Goal: Information Seeking & Learning: Check status

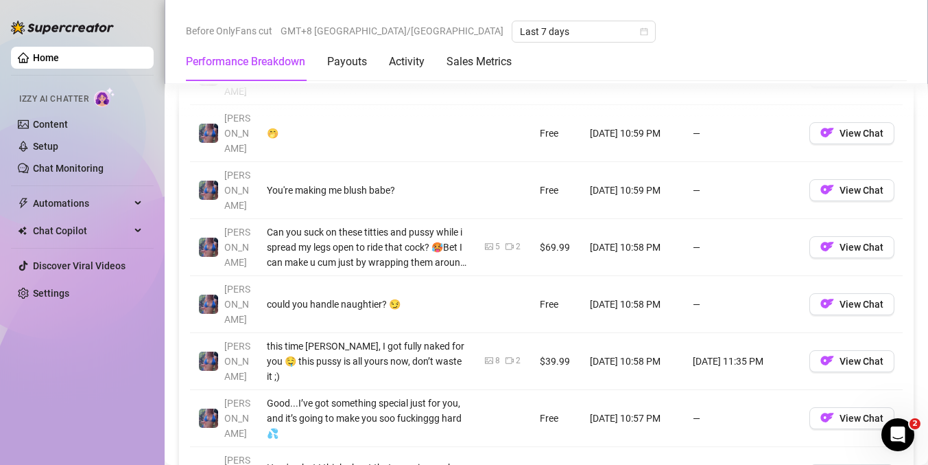
scroll to position [1421, 0]
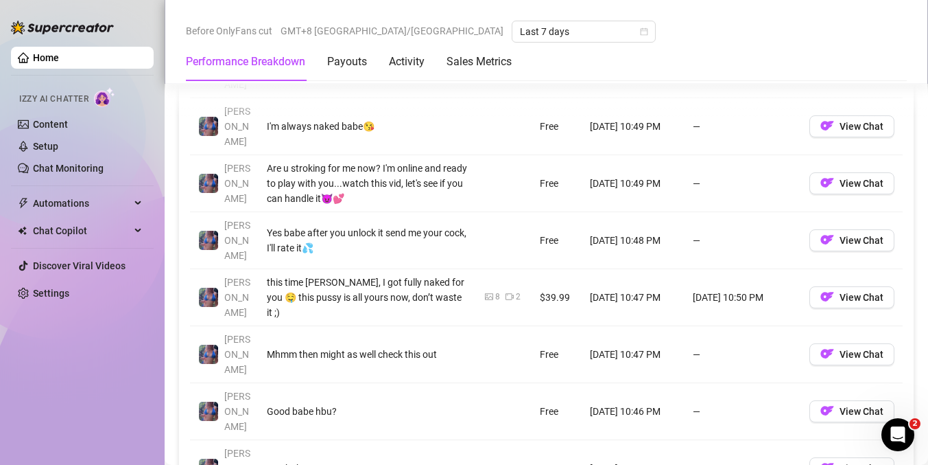
scroll to position [1493, 0]
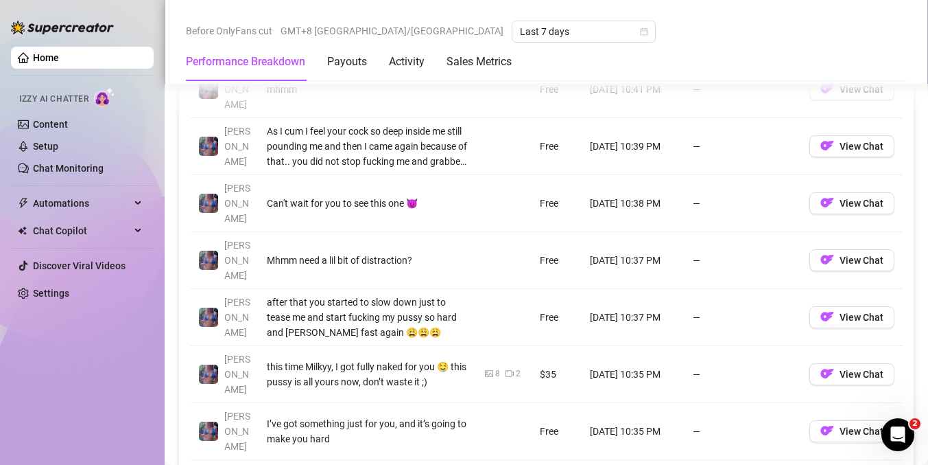
scroll to position [1438, 0]
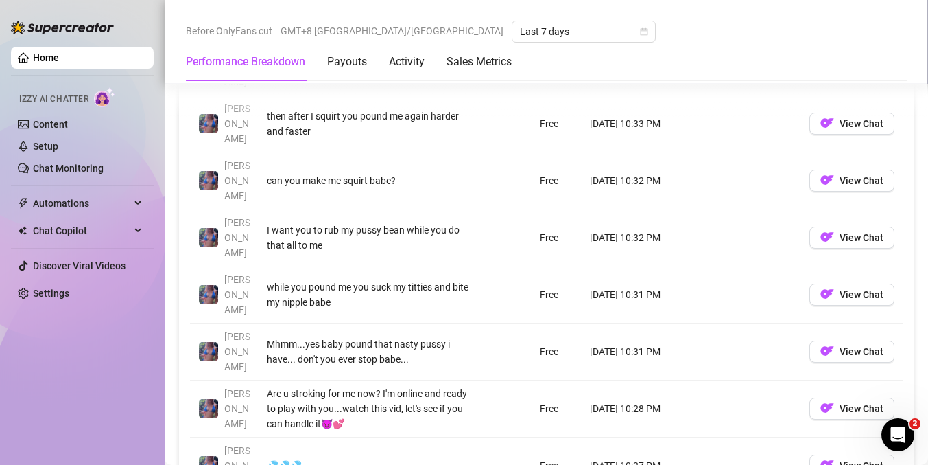
scroll to position [1387, 0]
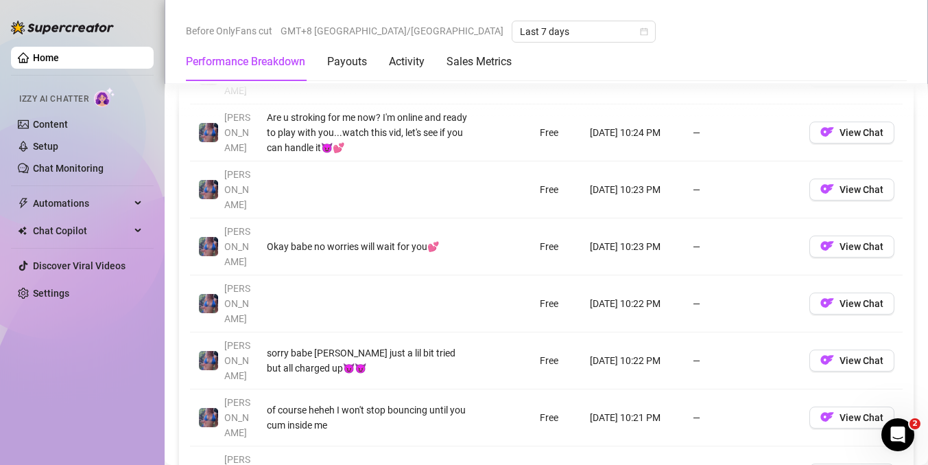
scroll to position [1482, 0]
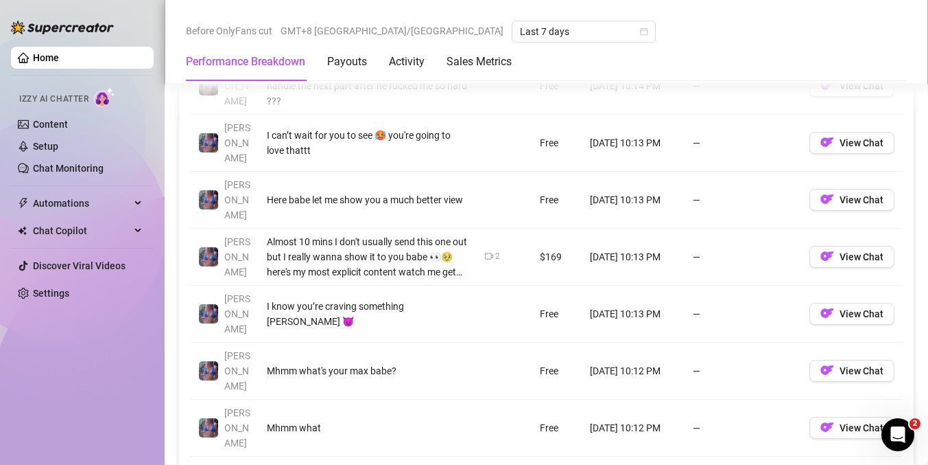
scroll to position [1471, 0]
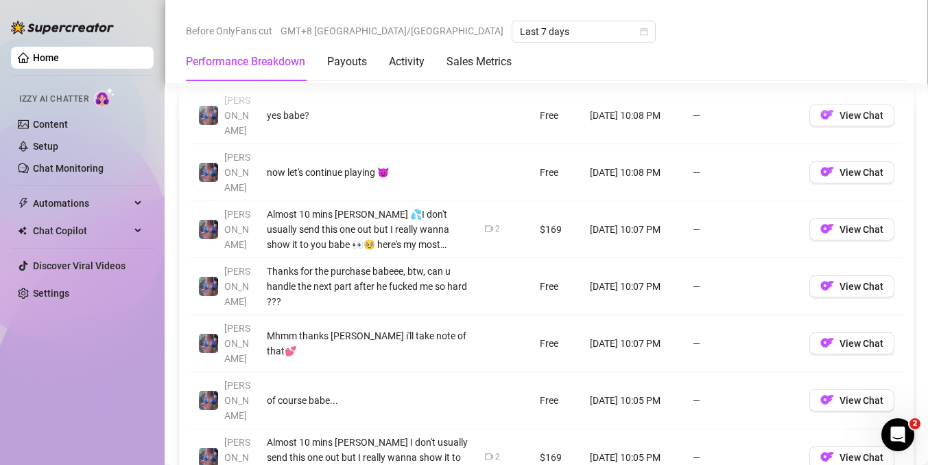
scroll to position [1497, 0]
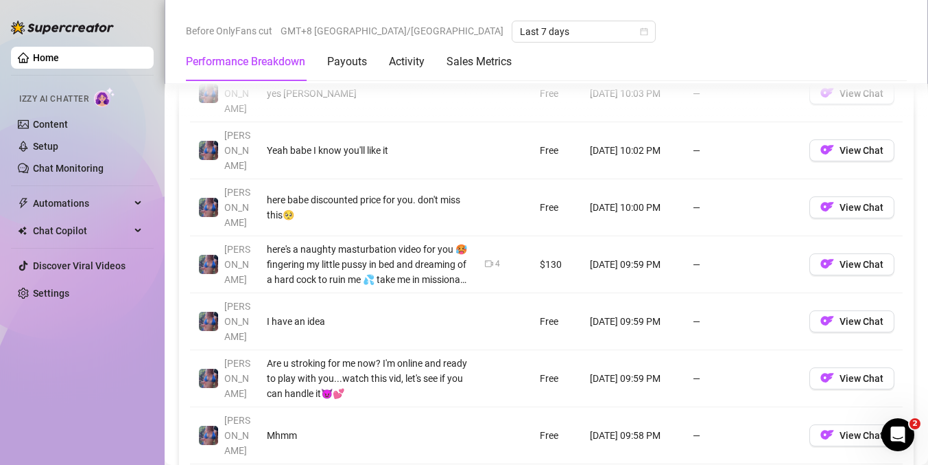
scroll to position [1460, 0]
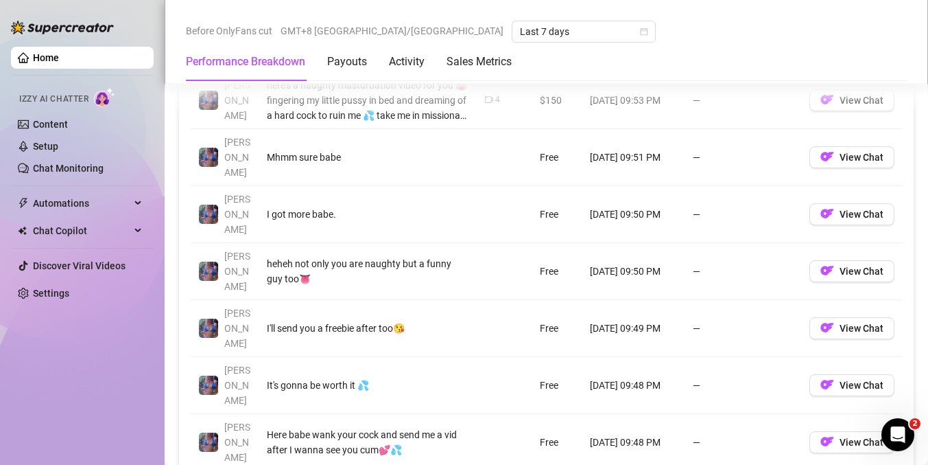
scroll to position [1401, 0]
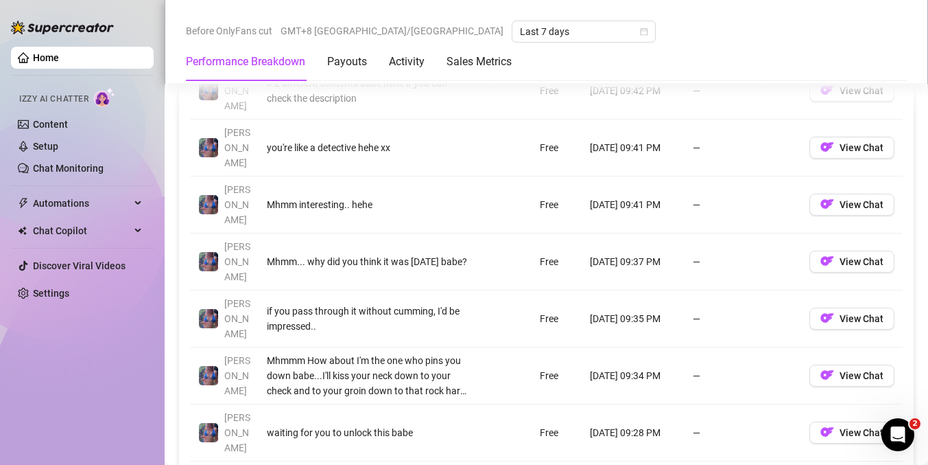
scroll to position [1466, 0]
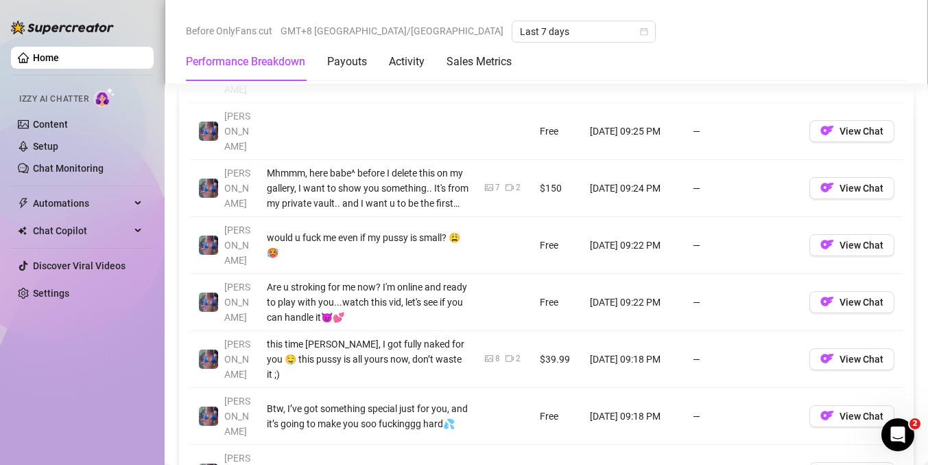
scroll to position [1459, 0]
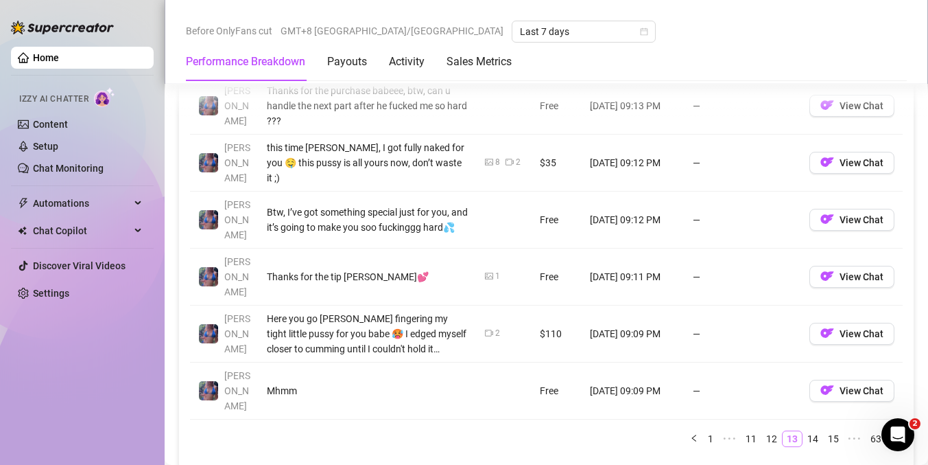
scroll to position [1565, 0]
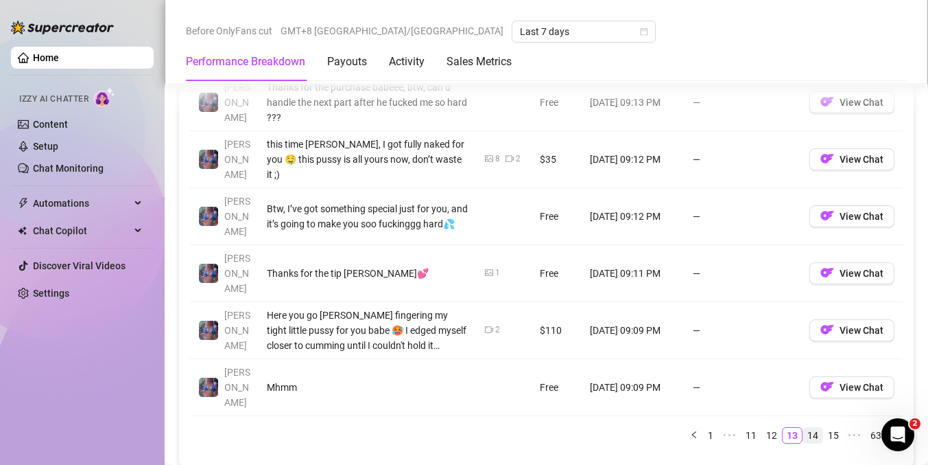
click at [804, 428] on link "14" at bounding box center [813, 435] width 19 height 15
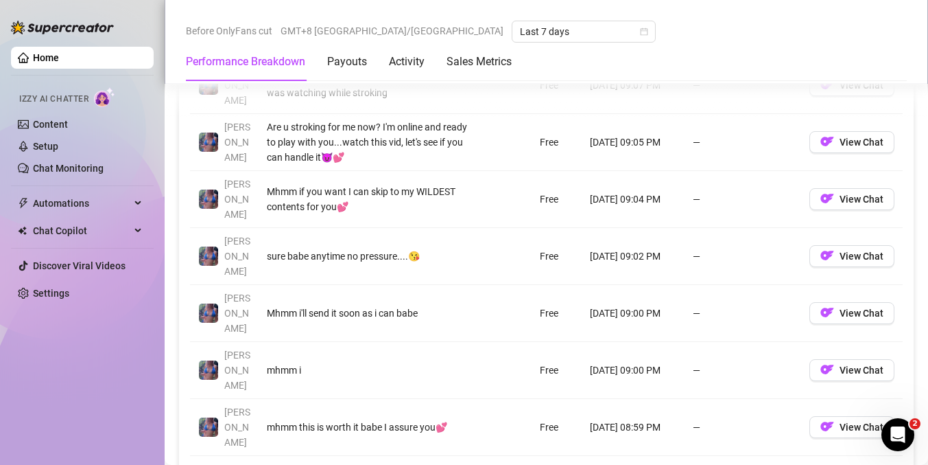
scroll to position [1414, 0]
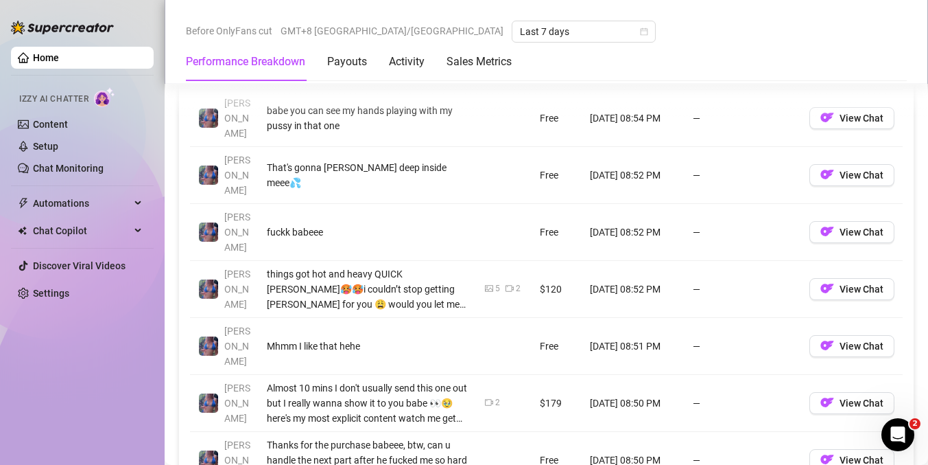
scroll to position [1493, 0]
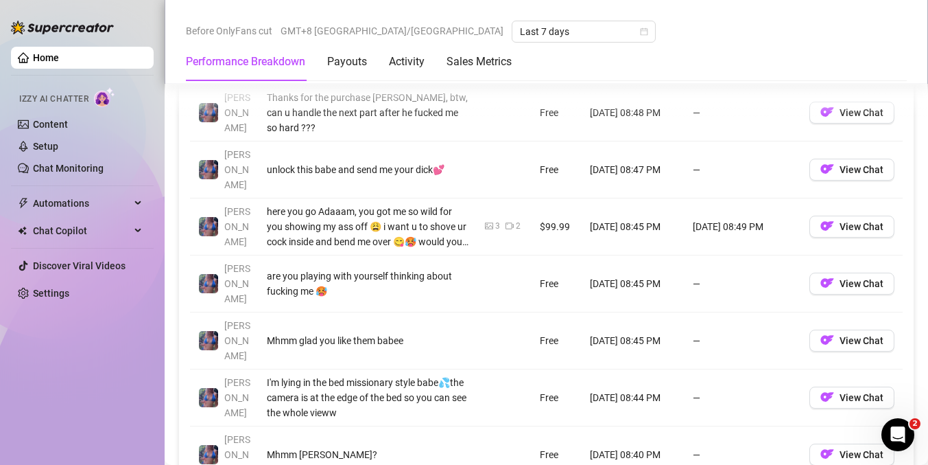
scroll to position [1446, 0]
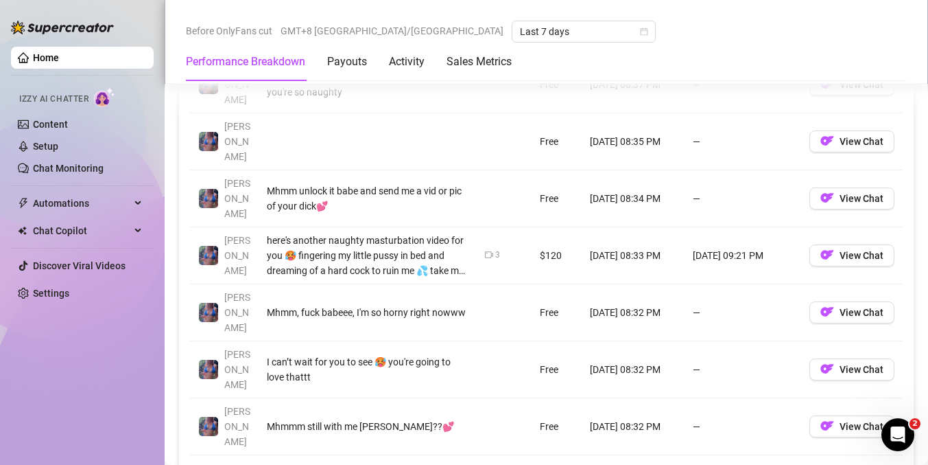
scroll to position [1525, 0]
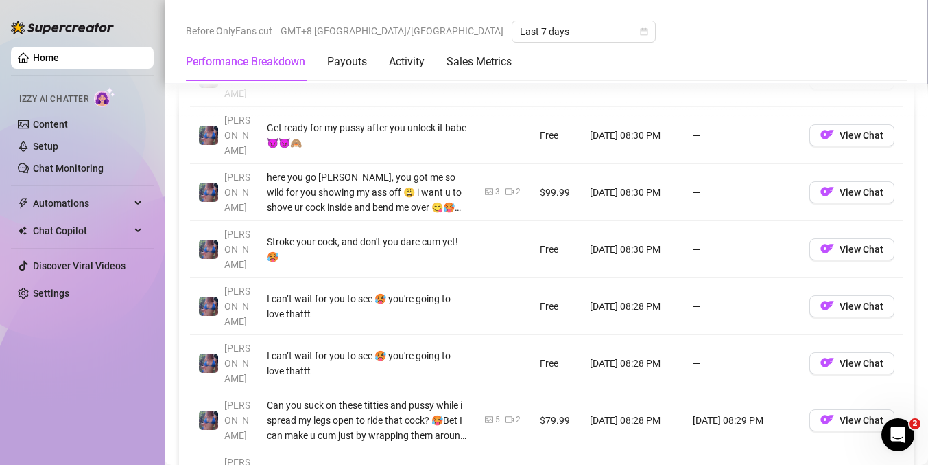
scroll to position [1420, 0]
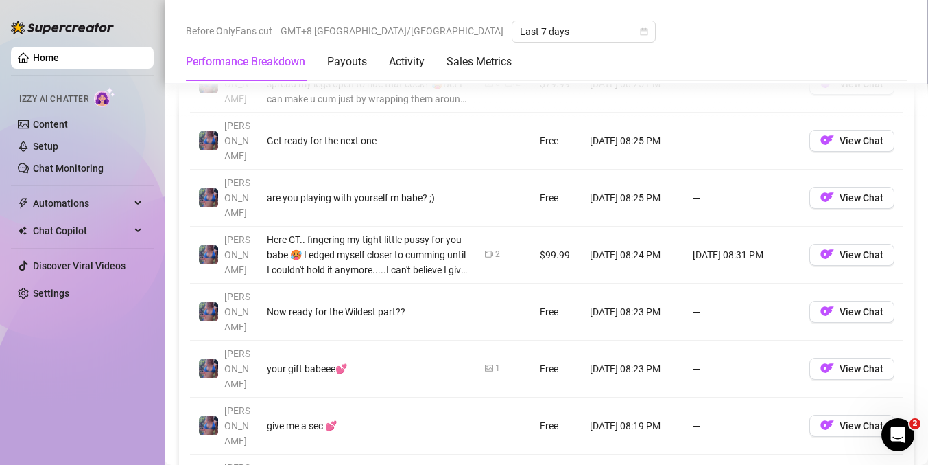
scroll to position [1473, 0]
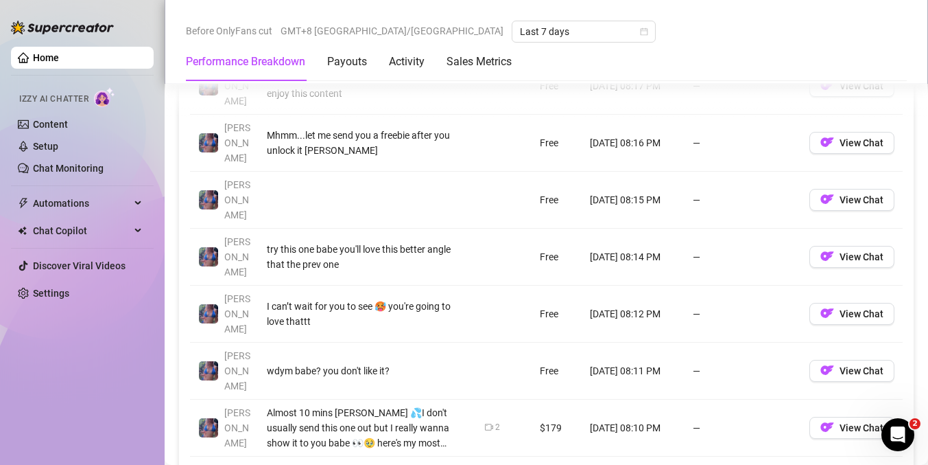
scroll to position [1442, 0]
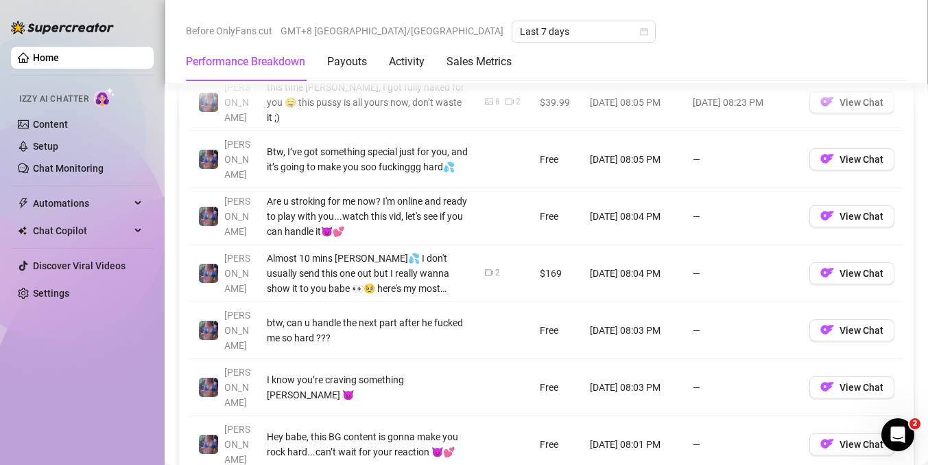
scroll to position [1514, 0]
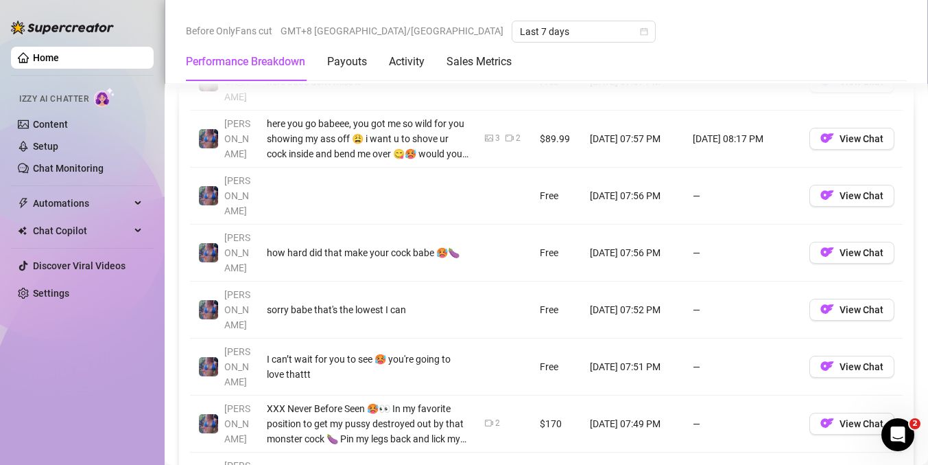
scroll to position [1475, 0]
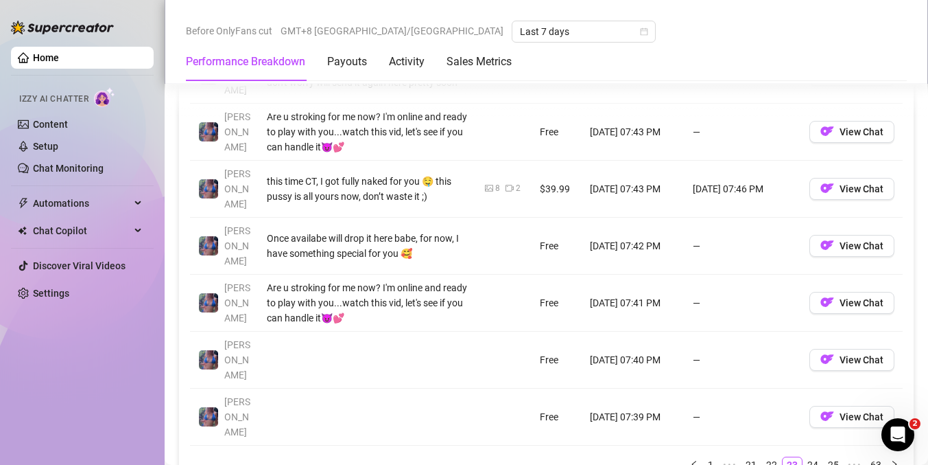
scroll to position [1541, 0]
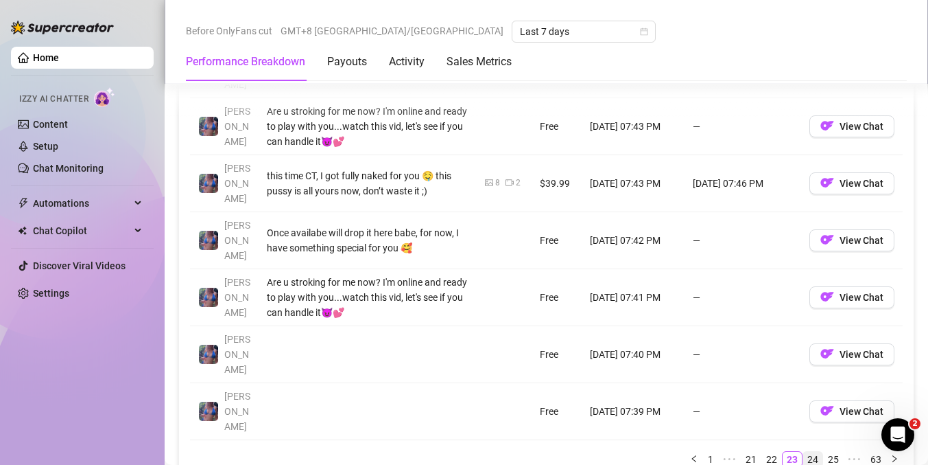
click at [808, 452] on link "24" at bounding box center [813, 459] width 19 height 15
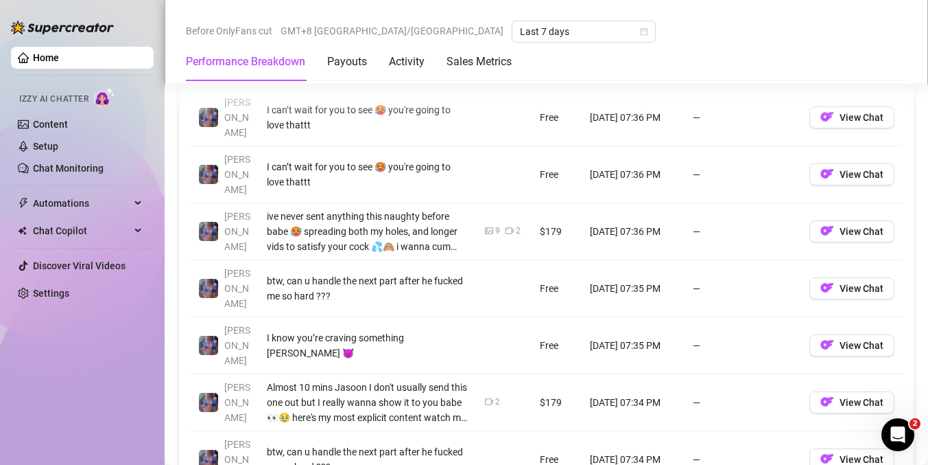
scroll to position [1496, 0]
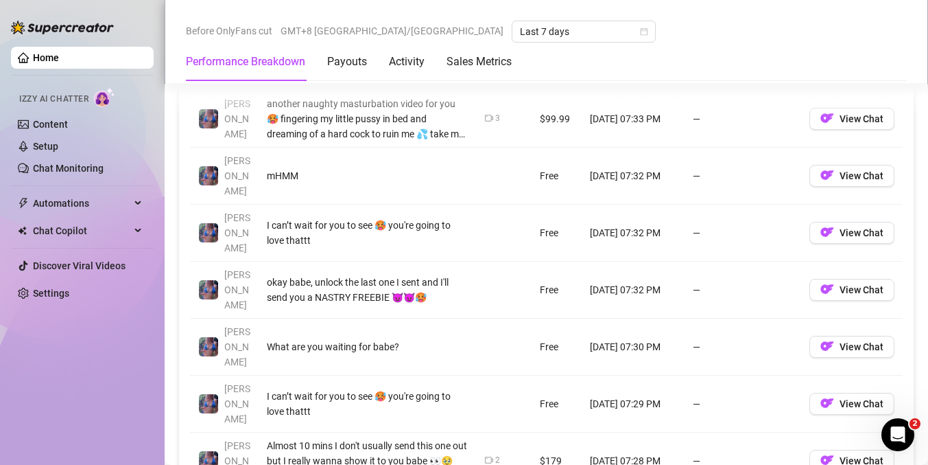
scroll to position [1440, 0]
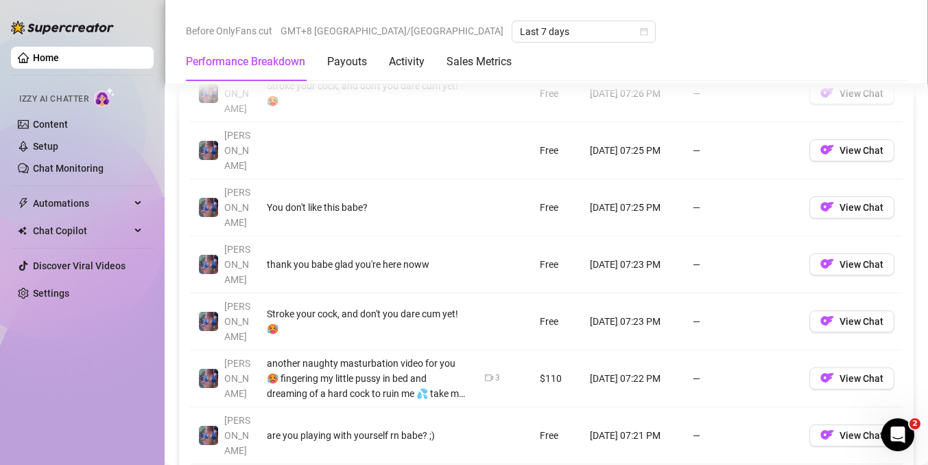
scroll to position [1521, 0]
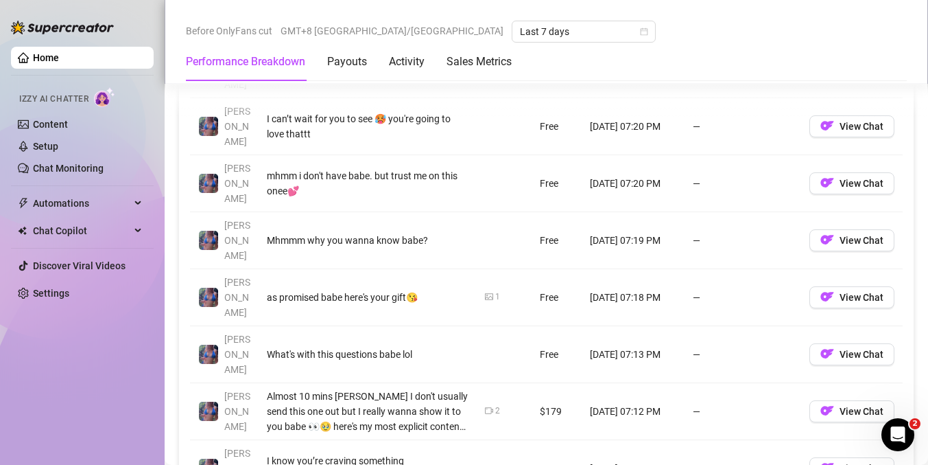
scroll to position [1432, 0]
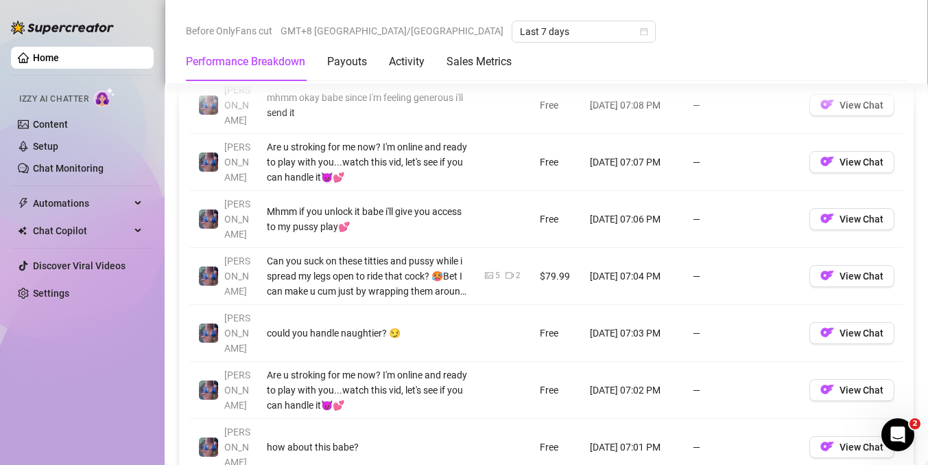
scroll to position [1449, 0]
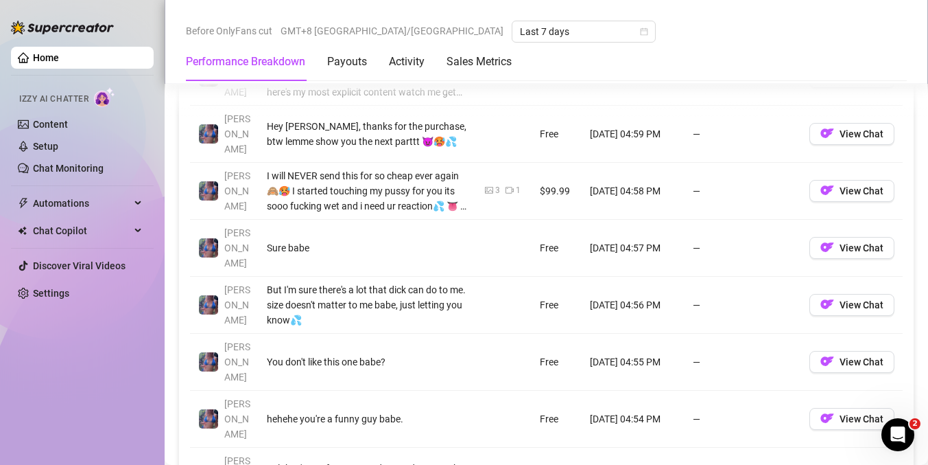
scroll to position [1476, 0]
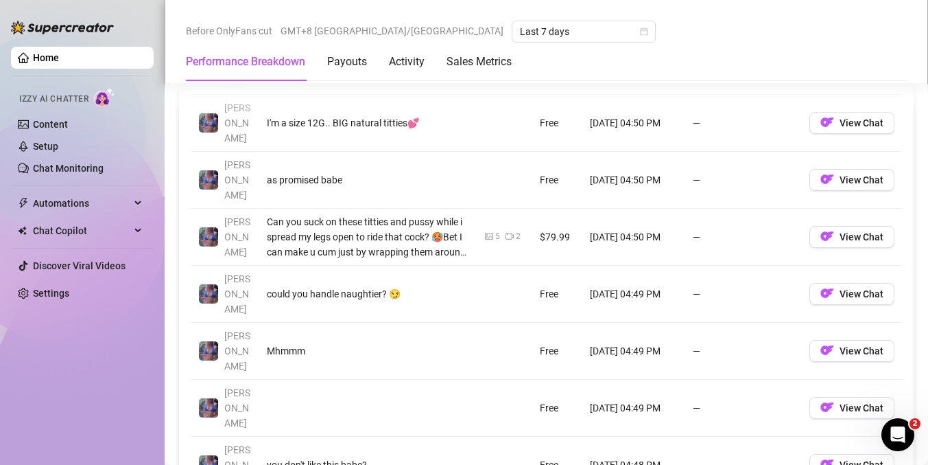
scroll to position [1379, 0]
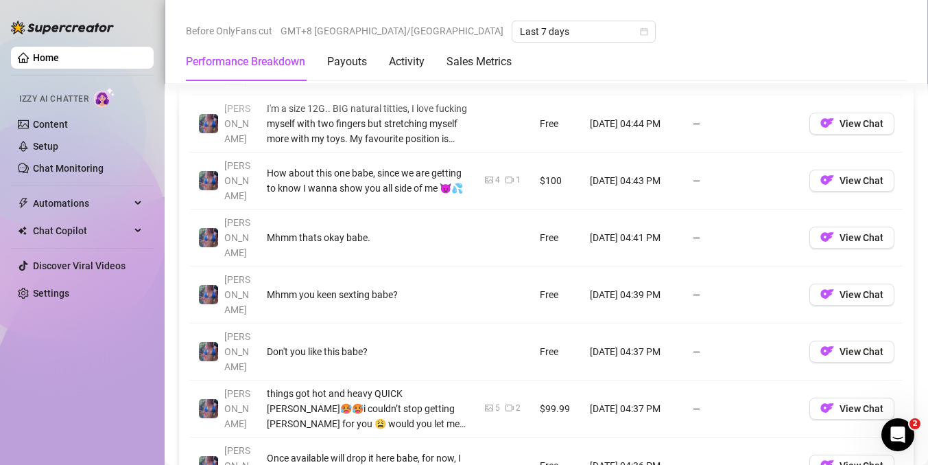
scroll to position [1491, 0]
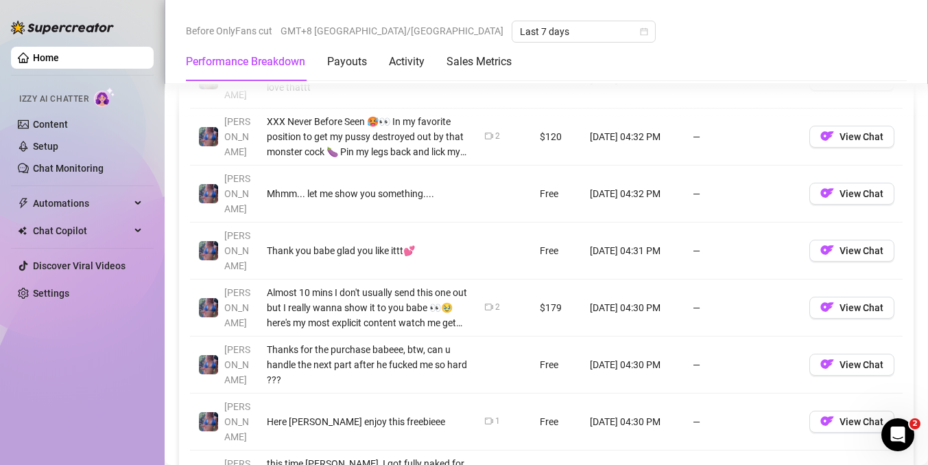
scroll to position [1475, 0]
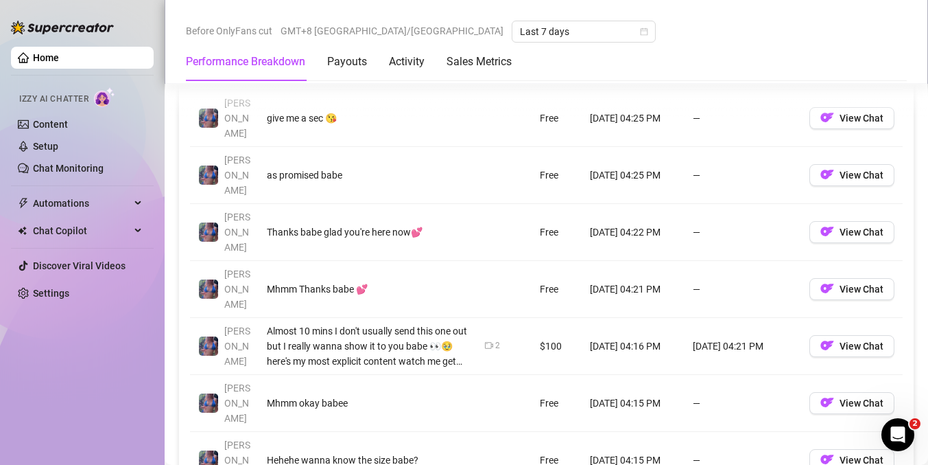
scroll to position [1436, 0]
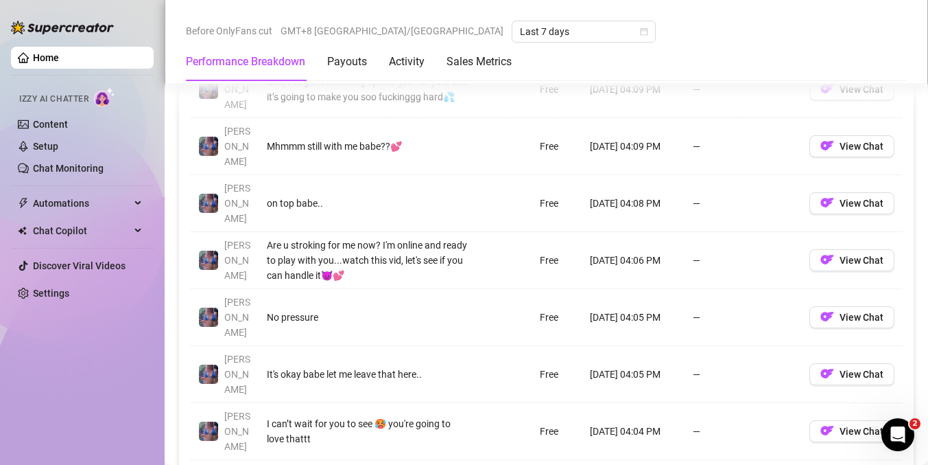
scroll to position [1465, 0]
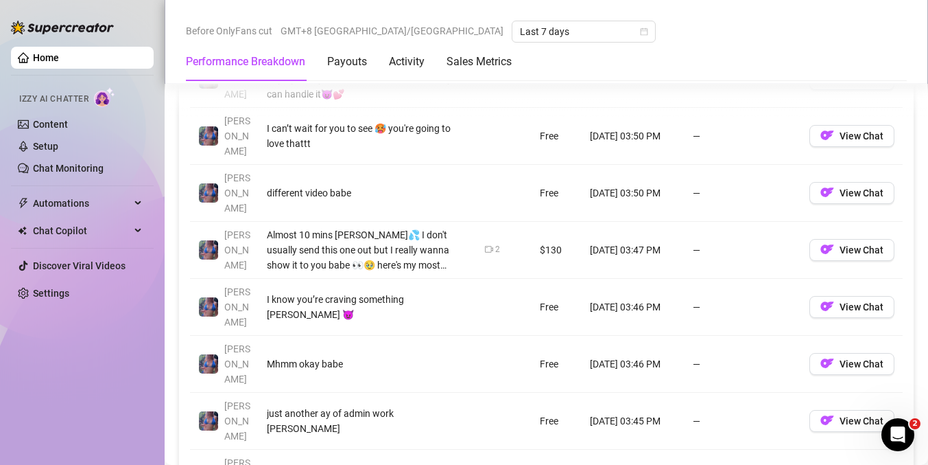
scroll to position [1483, 0]
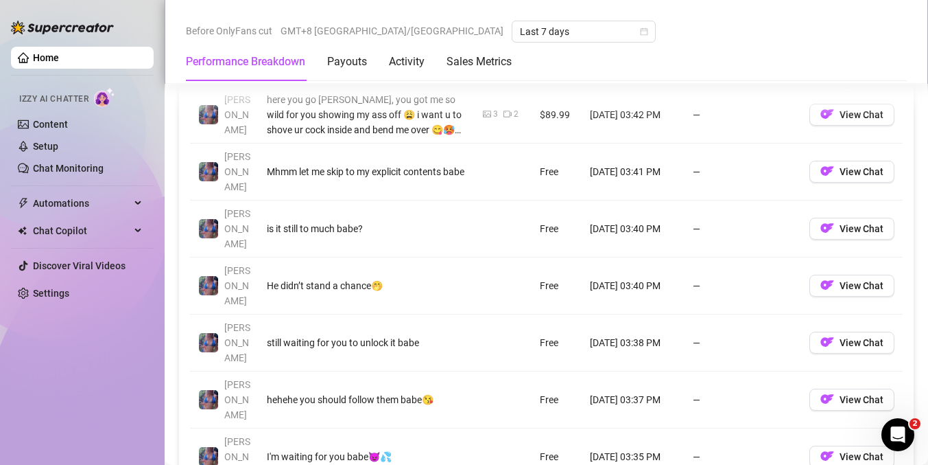
scroll to position [1440, 0]
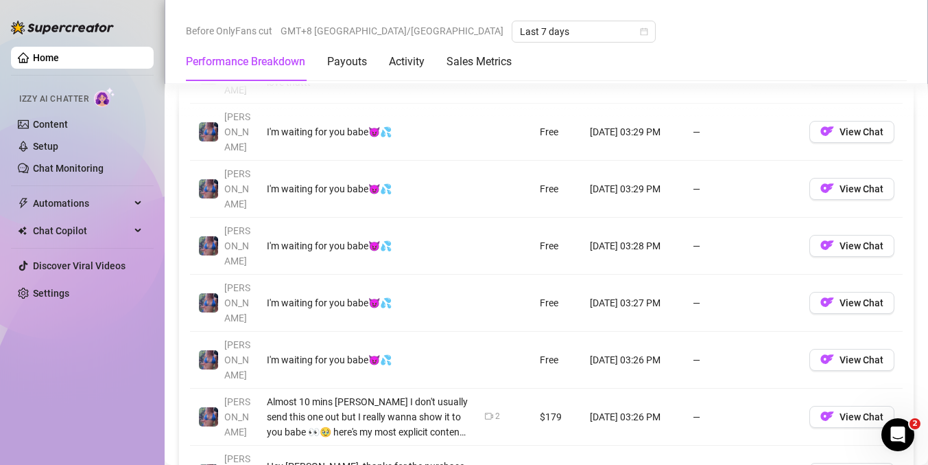
scroll to position [1372, 0]
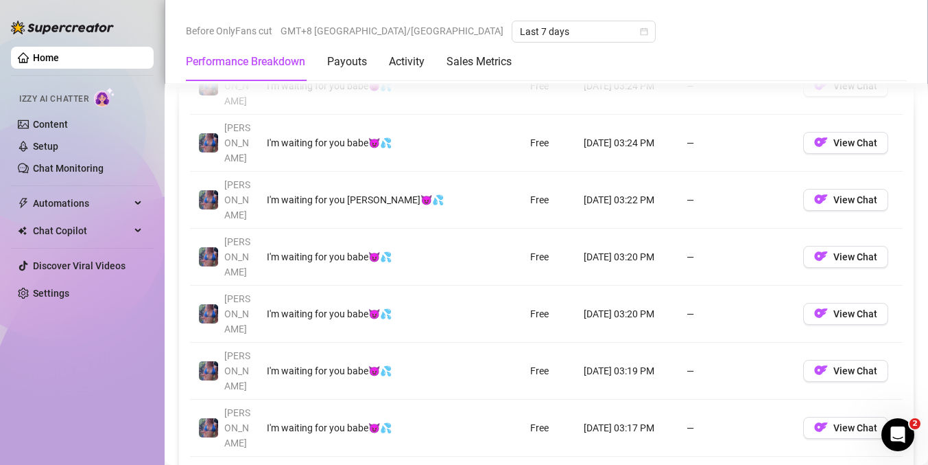
scroll to position [1359, 0]
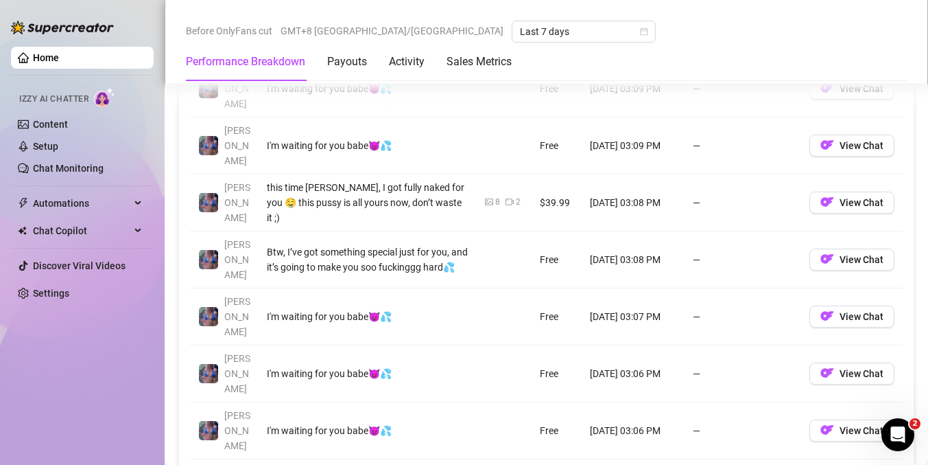
scroll to position [1421, 0]
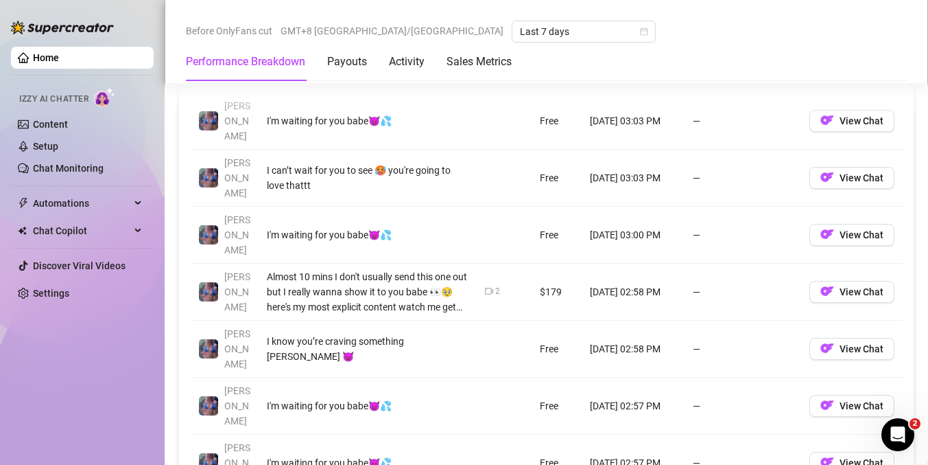
scroll to position [1377, 0]
drag, startPoint x: 804, startPoint y: 422, endPoint x: 742, endPoint y: 399, distance: 66.0
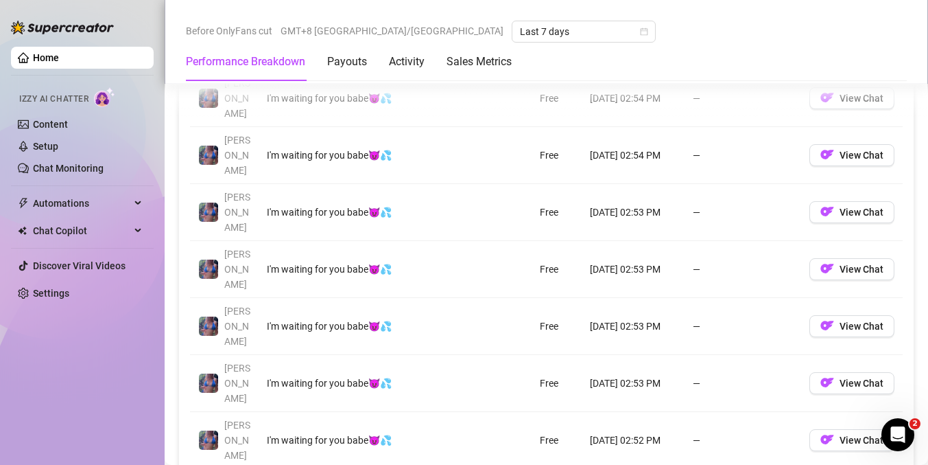
scroll to position [1342, 0]
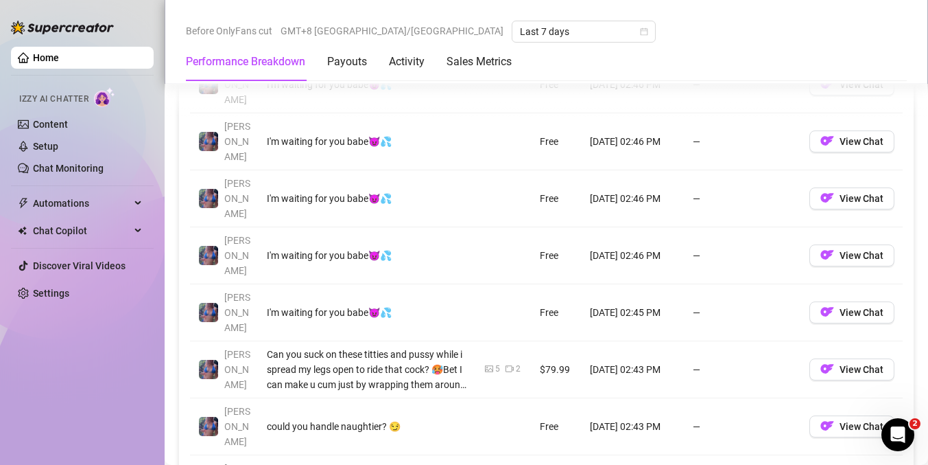
scroll to position [1414, 0]
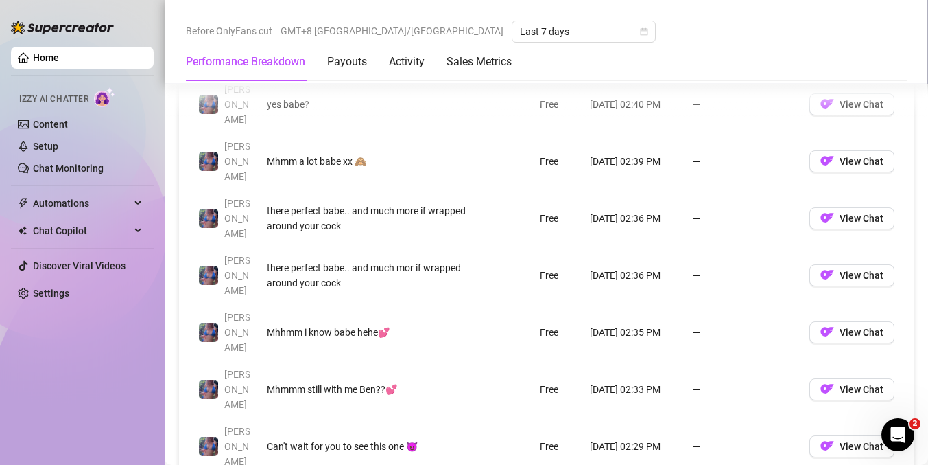
scroll to position [1394, 0]
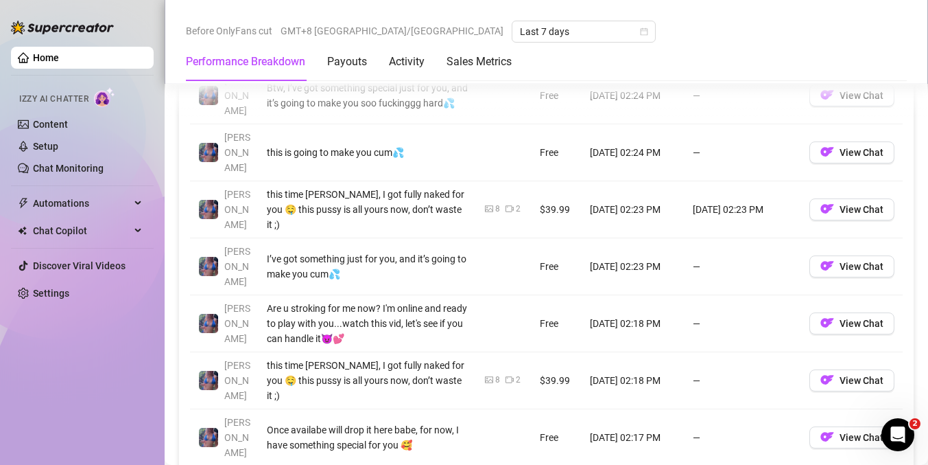
scroll to position [1517, 0]
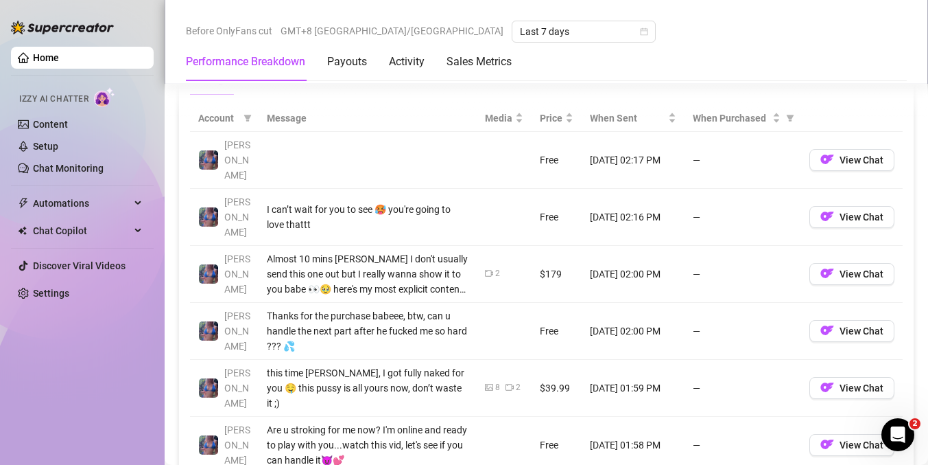
scroll to position [1283, 0]
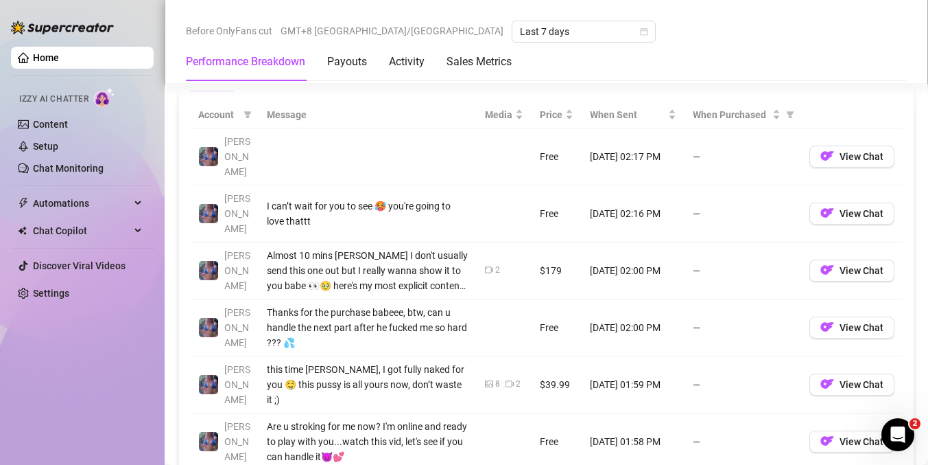
drag, startPoint x: 576, startPoint y: 185, endPoint x: 658, endPoint y: 238, distance: 98.2
click at [658, 238] on tbody "[PERSON_NAME] Free [DATE] 02:17 PM — View Chat [PERSON_NAME] can’t wait for you…" at bounding box center [546, 413] width 713 height 570
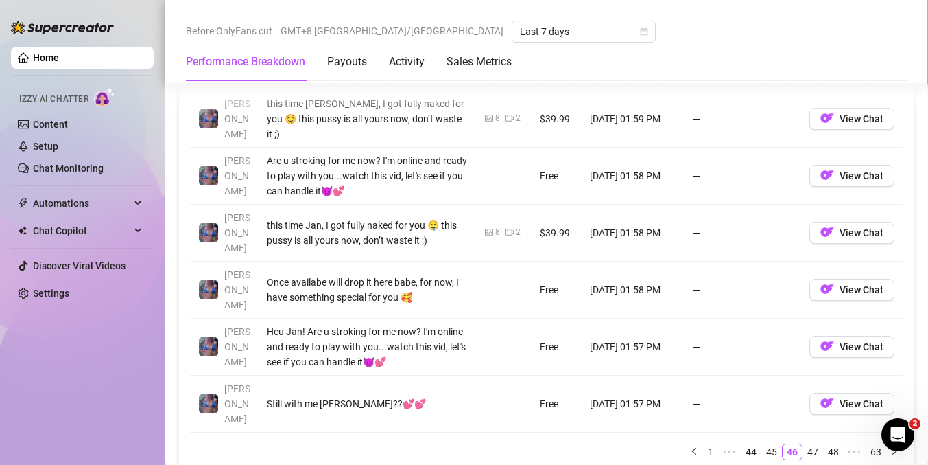
scroll to position [1552, 0]
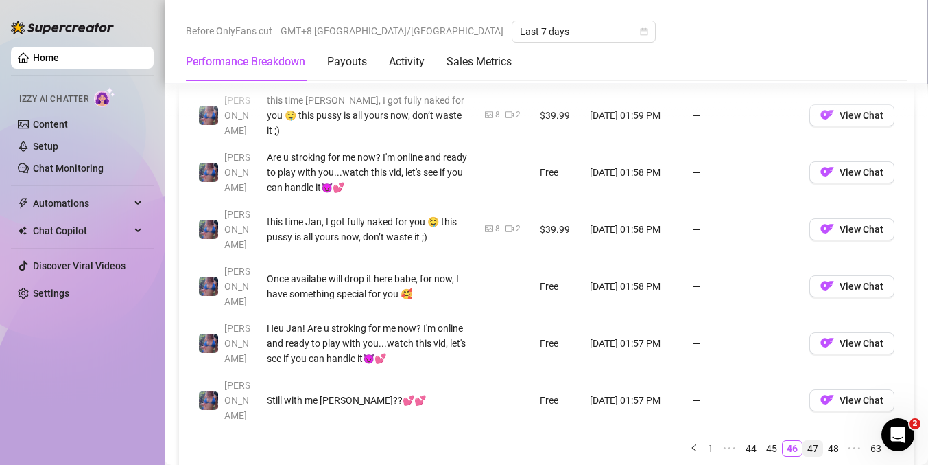
click at [806, 441] on link "47" at bounding box center [813, 448] width 19 height 15
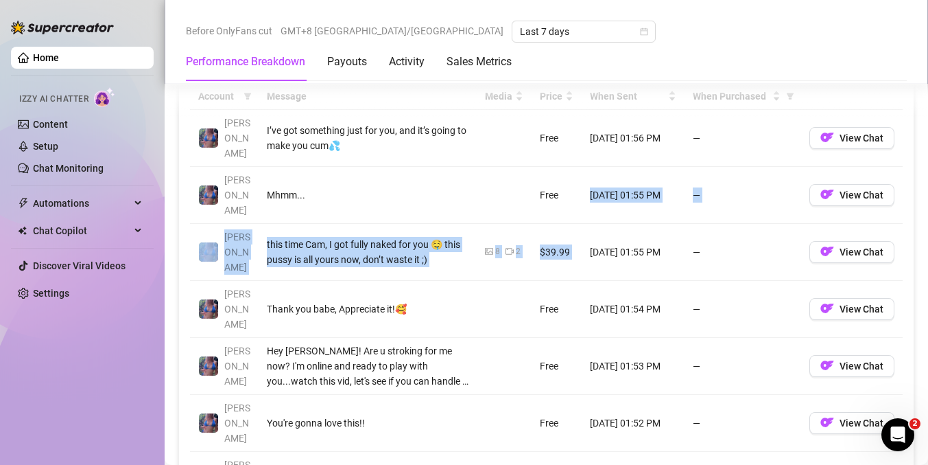
scroll to position [1296, 0]
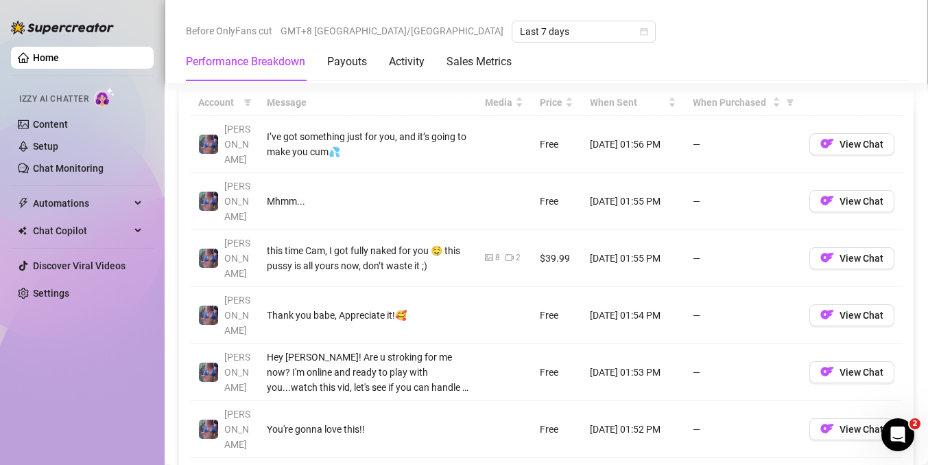
click at [644, 344] on td "[DATE] 01:53 PM" at bounding box center [633, 372] width 103 height 57
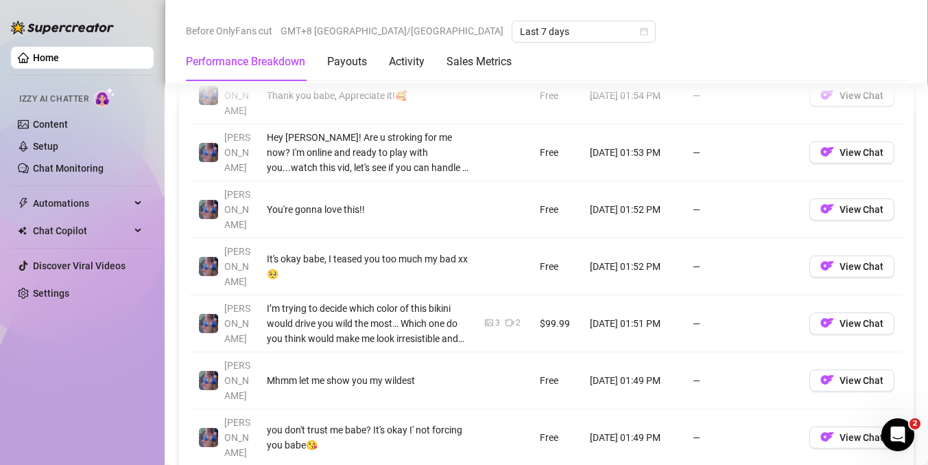
scroll to position [1514, 0]
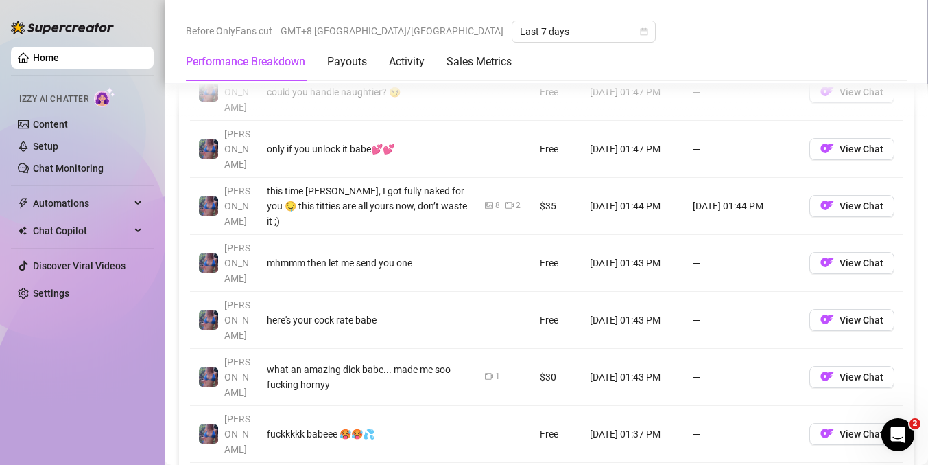
scroll to position [1461, 0]
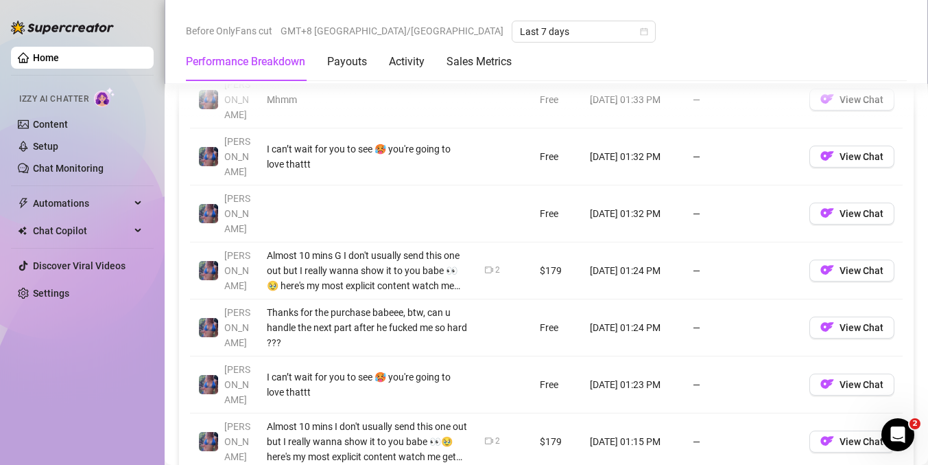
scroll to position [1510, 0]
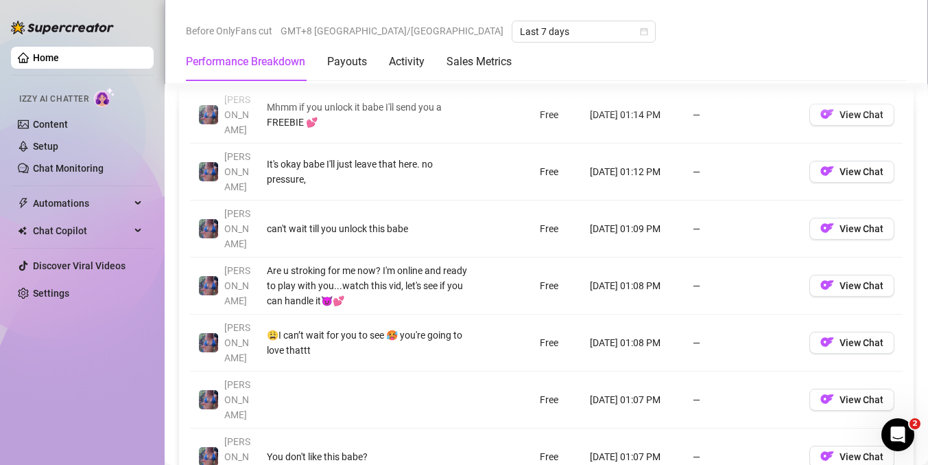
scroll to position [1444, 0]
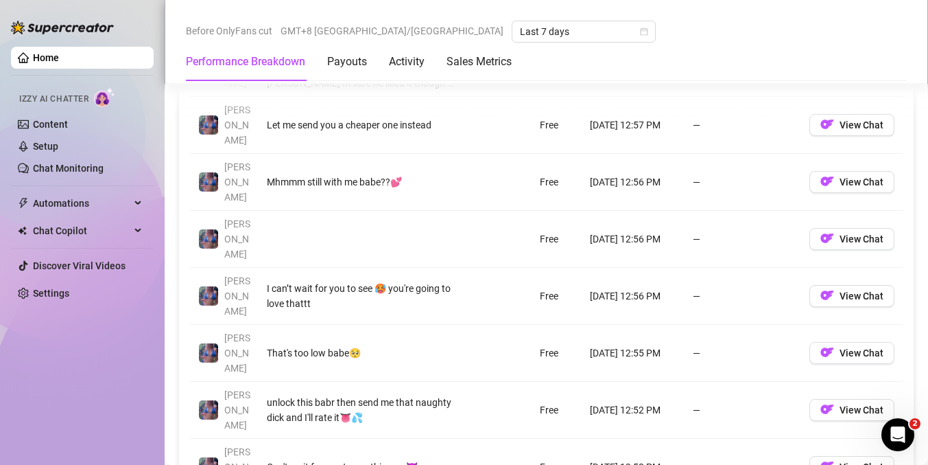
scroll to position [1488, 0]
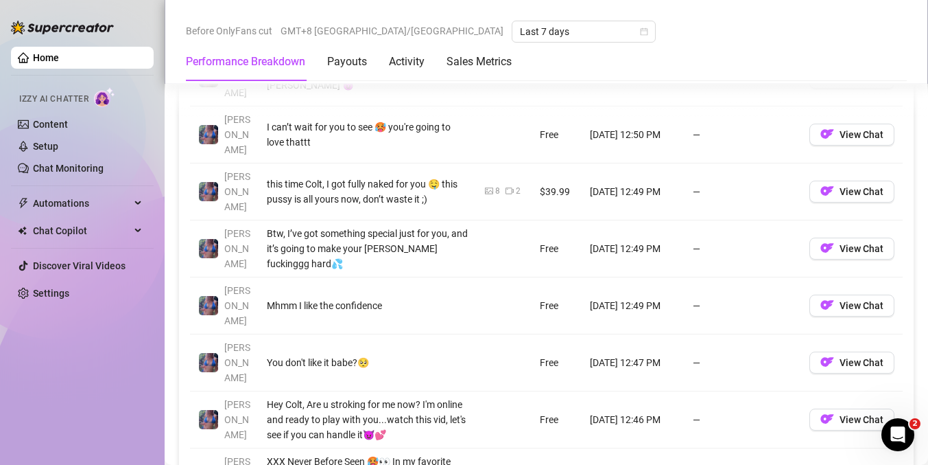
scroll to position [1475, 0]
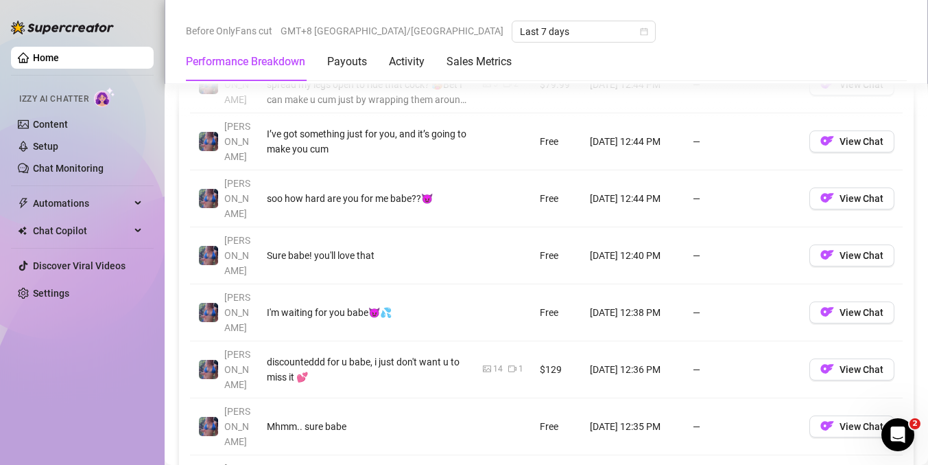
scroll to position [1413, 0]
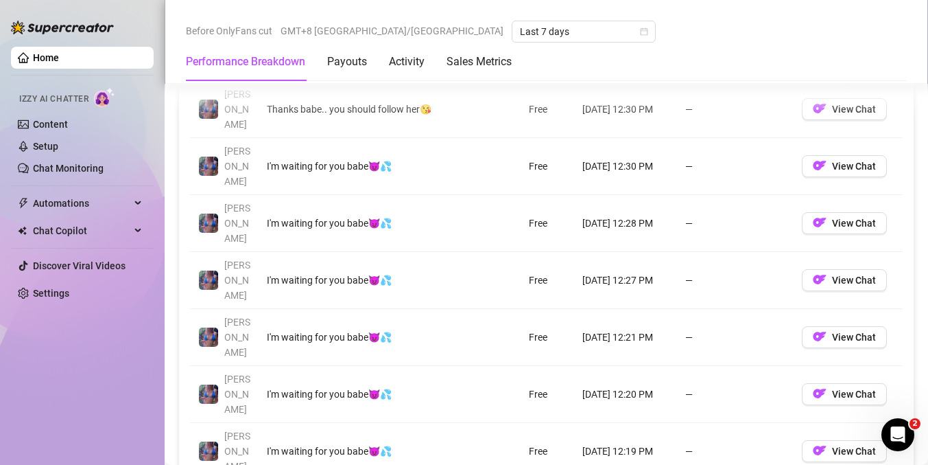
scroll to position [1390, 0]
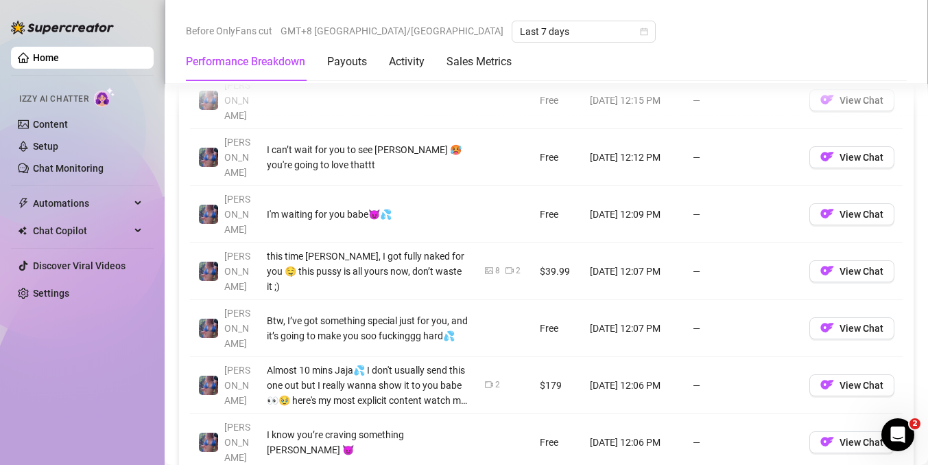
scroll to position [1455, 0]
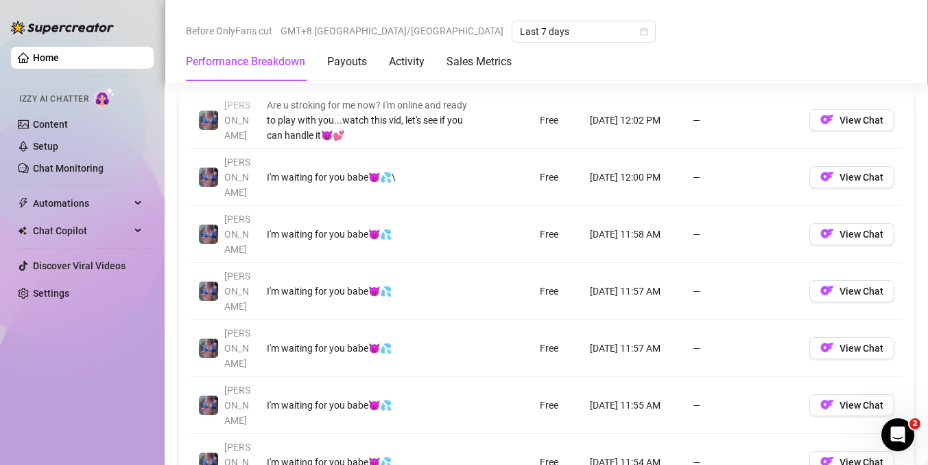
scroll to position [1387, 0]
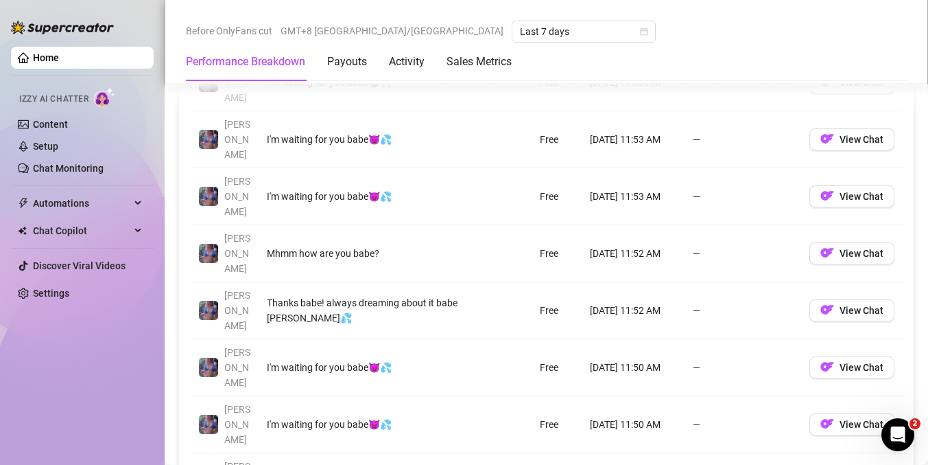
scroll to position [1359, 0]
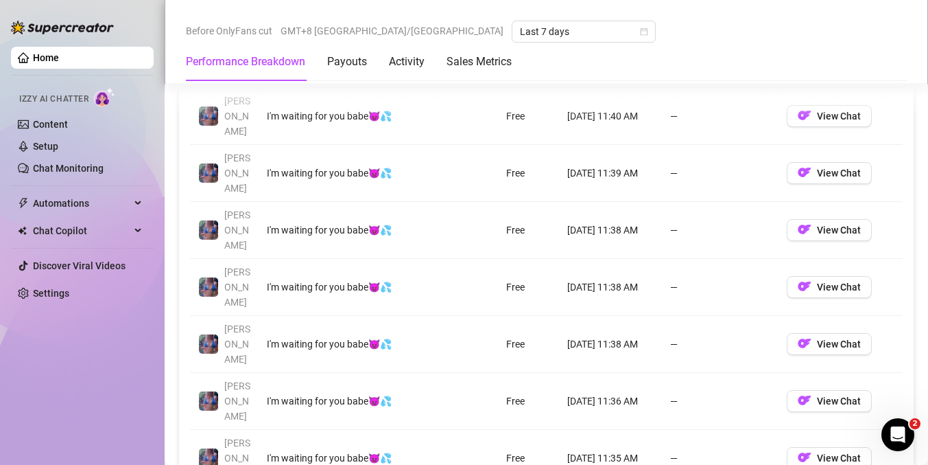
scroll to position [1323, 0]
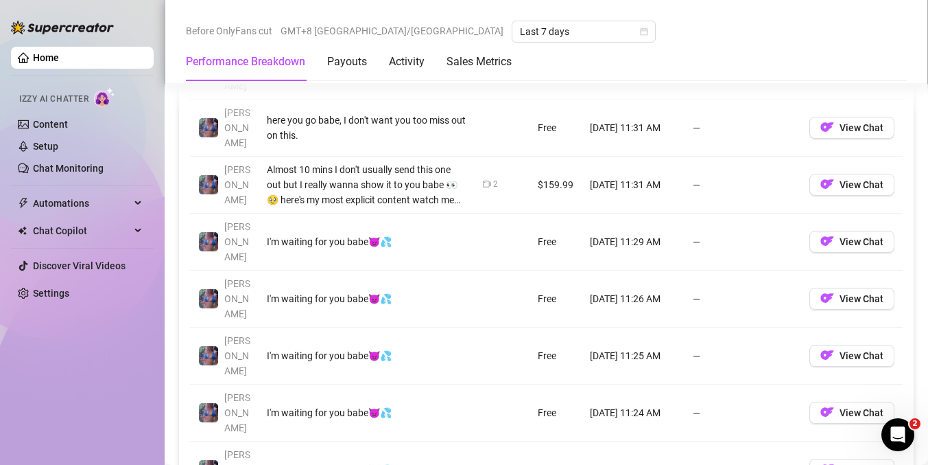
scroll to position [1368, 0]
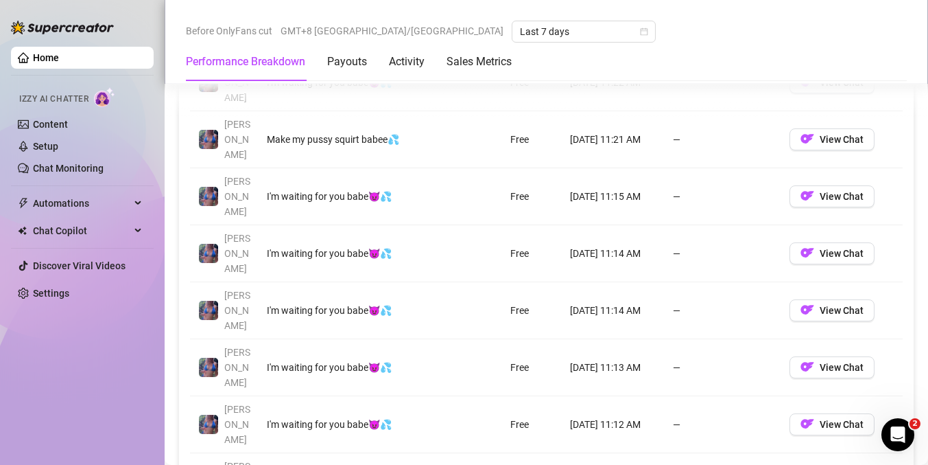
scroll to position [1422, 0]
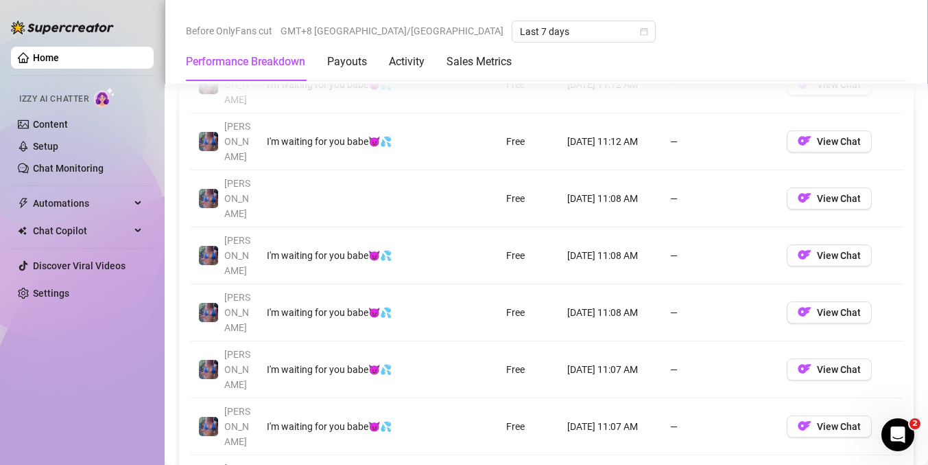
scroll to position [1359, 0]
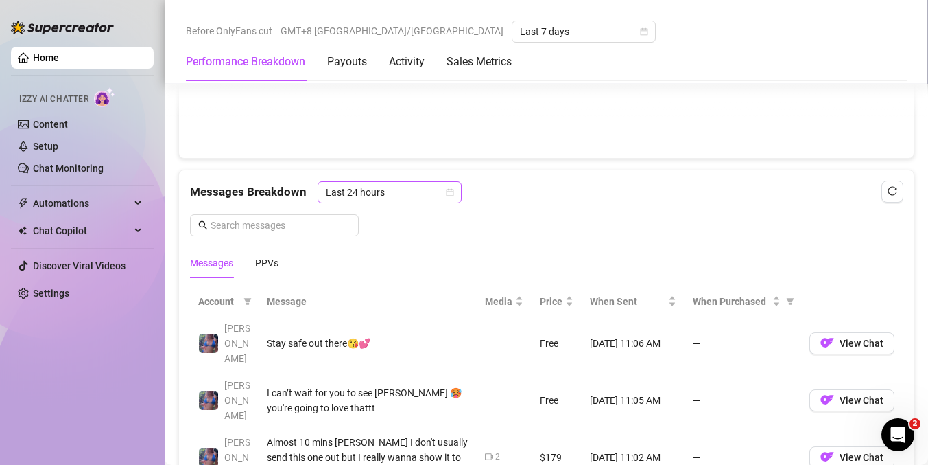
scroll to position [1098, 0]
click at [438, 190] on span "Last 24 hours" at bounding box center [390, 190] width 128 height 21
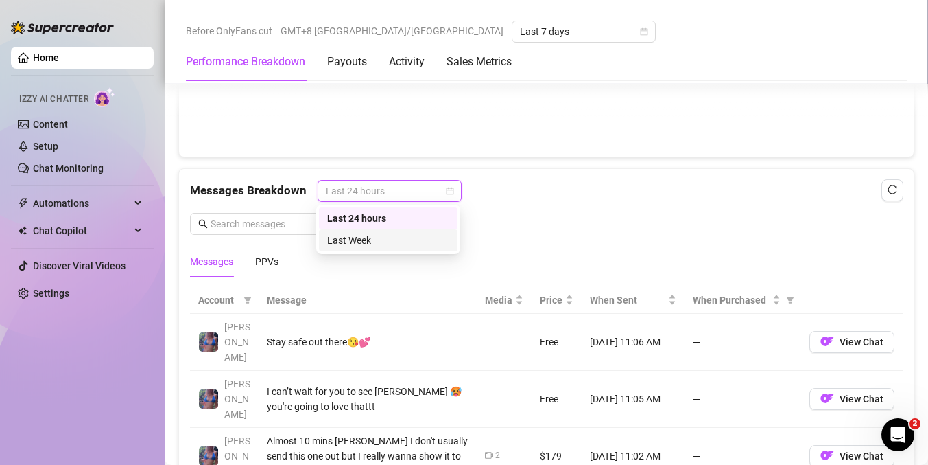
click at [400, 235] on div "Last Week" at bounding box center [388, 240] width 122 height 15
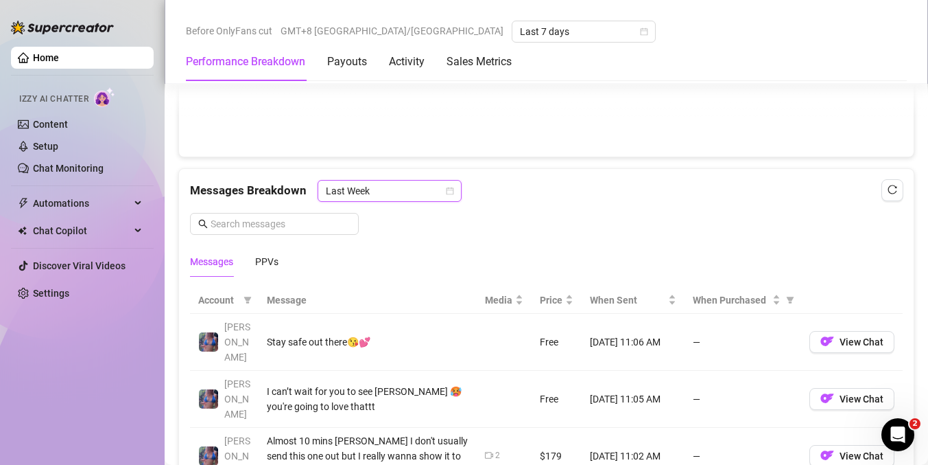
click at [386, 191] on span "Last Week" at bounding box center [390, 190] width 128 height 21
click at [651, 203] on div "Messages Breakdown Last Week Messages PPVs" at bounding box center [546, 228] width 713 height 97
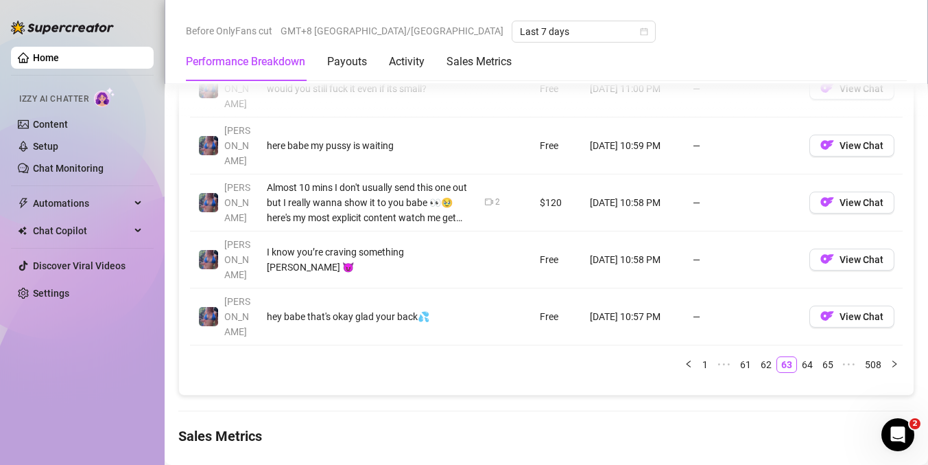
scroll to position [1631, 0]
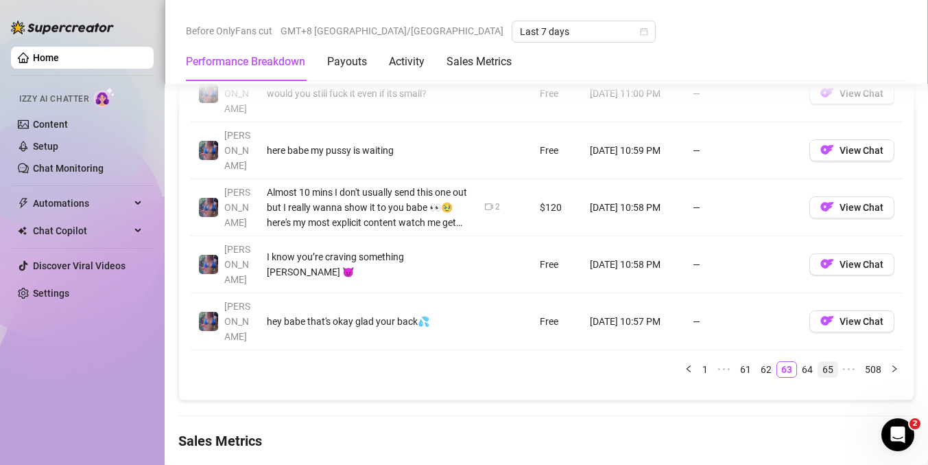
click at [820, 362] on link "65" at bounding box center [828, 369] width 19 height 15
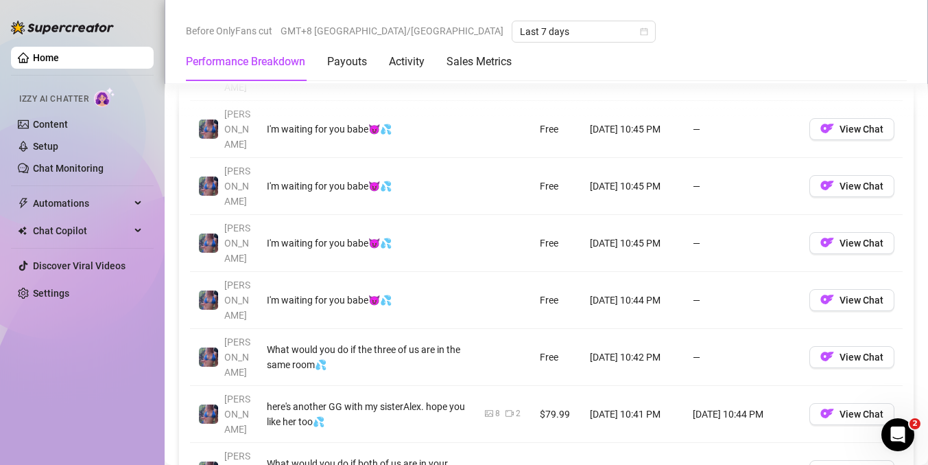
scroll to position [1429, 0]
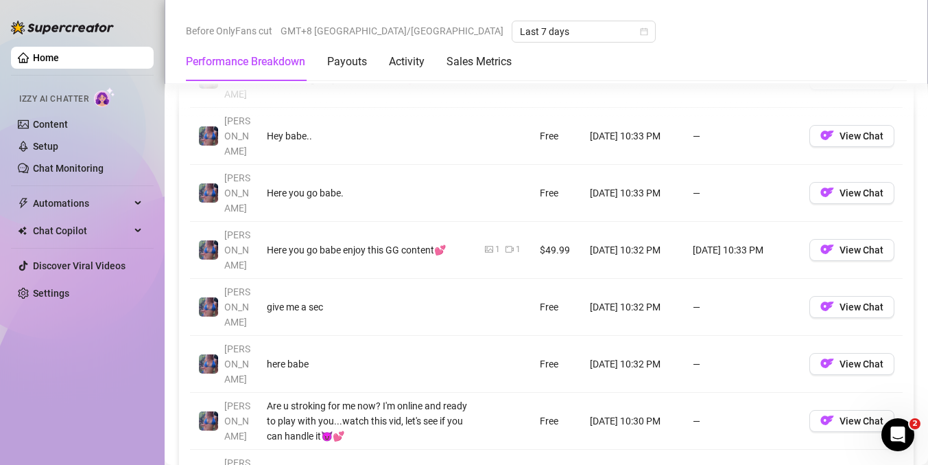
scroll to position [1419, 0]
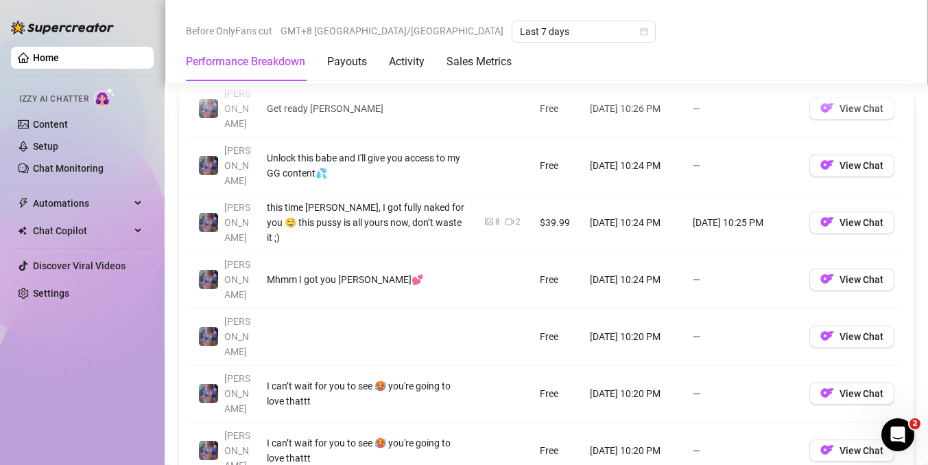
scroll to position [1373, 0]
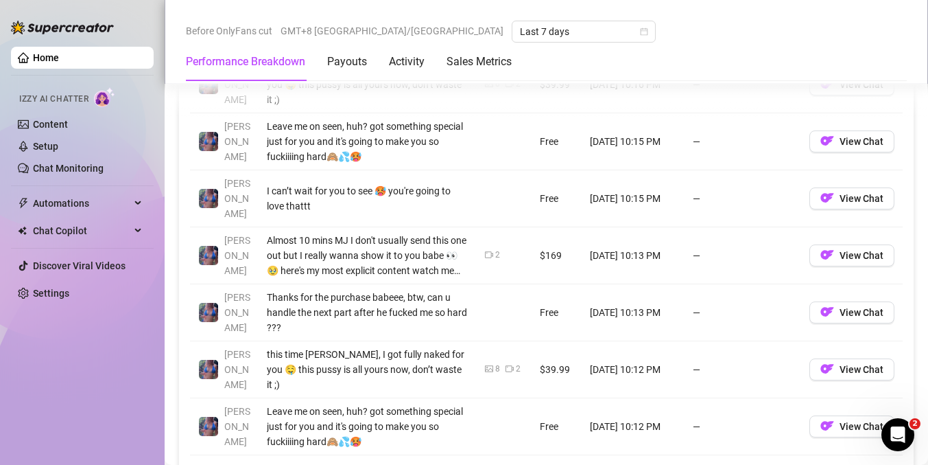
scroll to position [1530, 0]
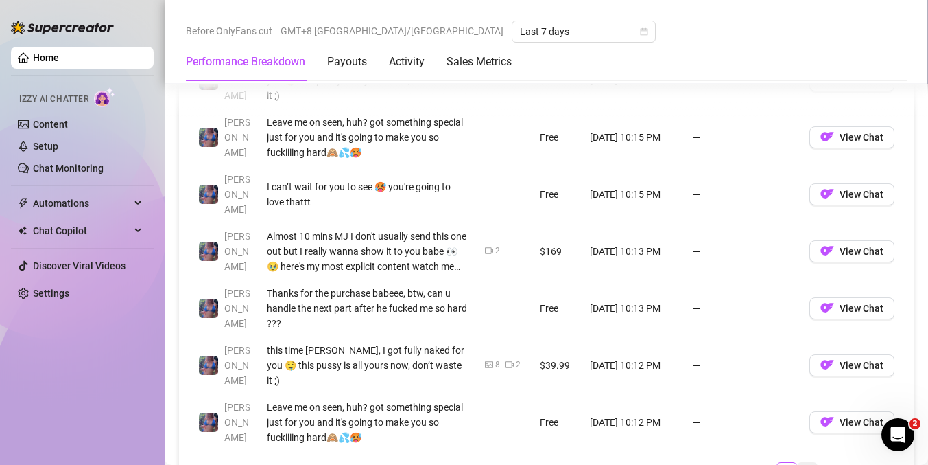
click at [801, 462] on link "69" at bounding box center [807, 469] width 19 height 15
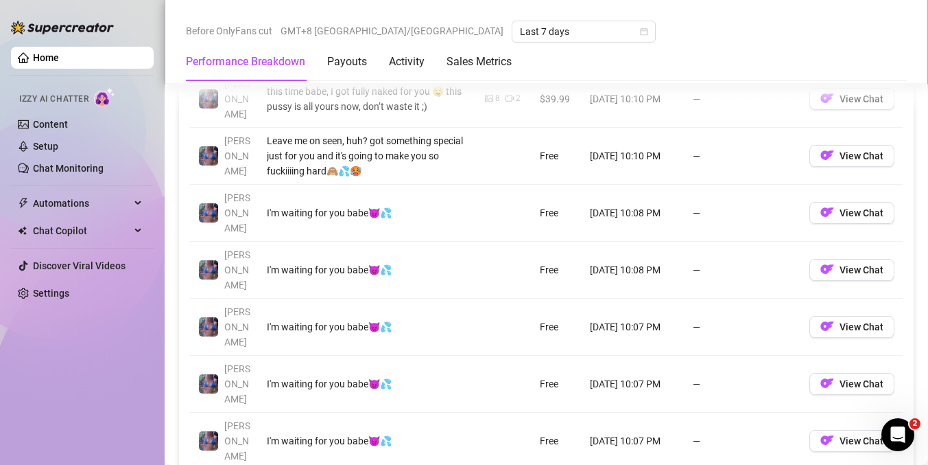
scroll to position [1455, 0]
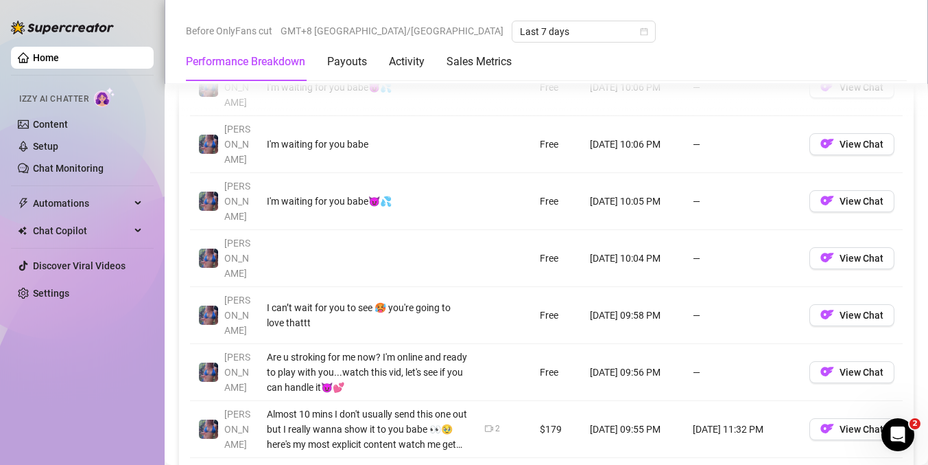
scroll to position [1399, 0]
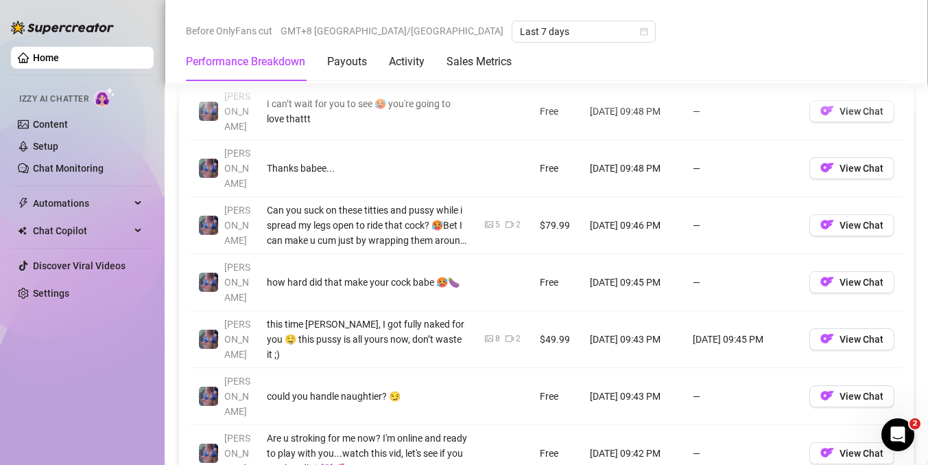
scroll to position [1443, 0]
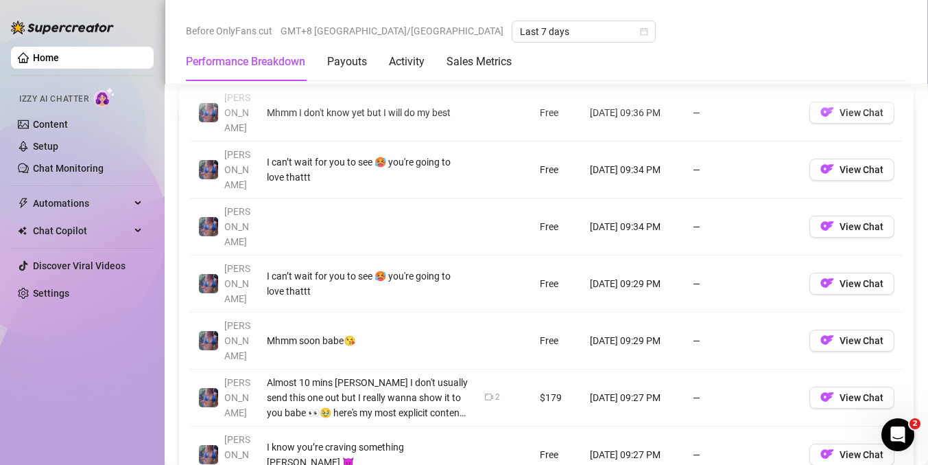
scroll to position [1390, 0]
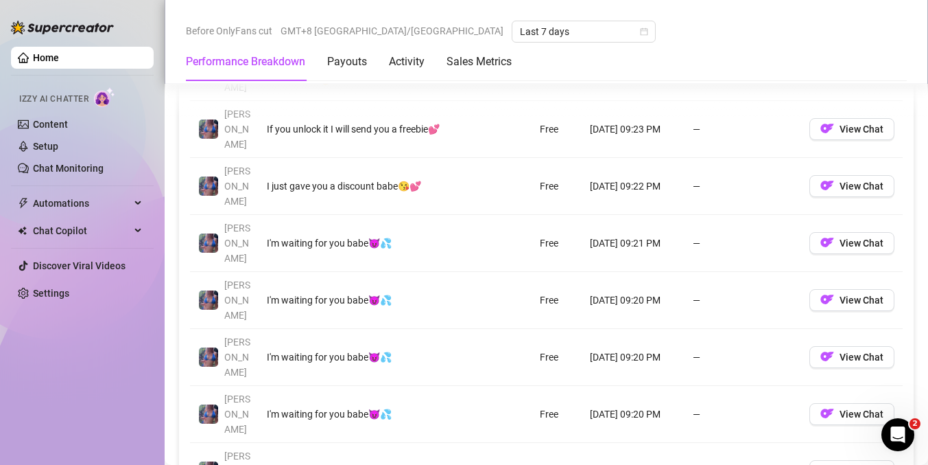
scroll to position [1485, 0]
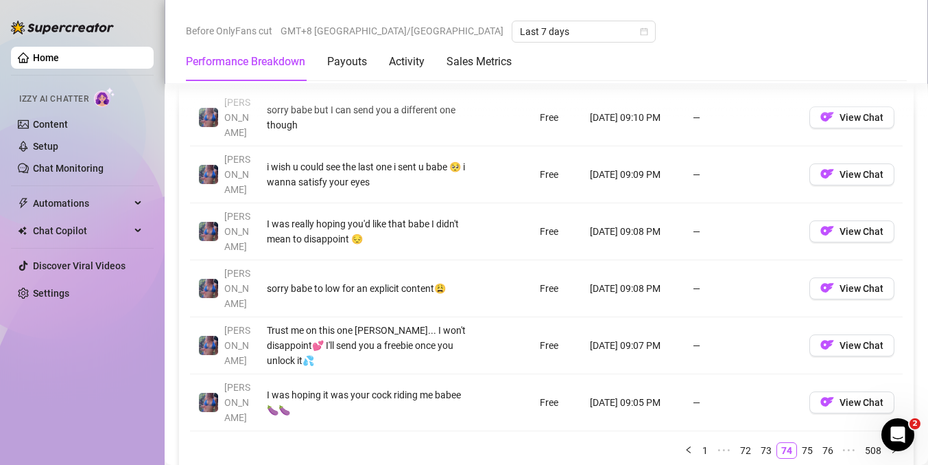
scroll to position [1551, 0]
click at [804, 442] on link "75" at bounding box center [807, 449] width 19 height 15
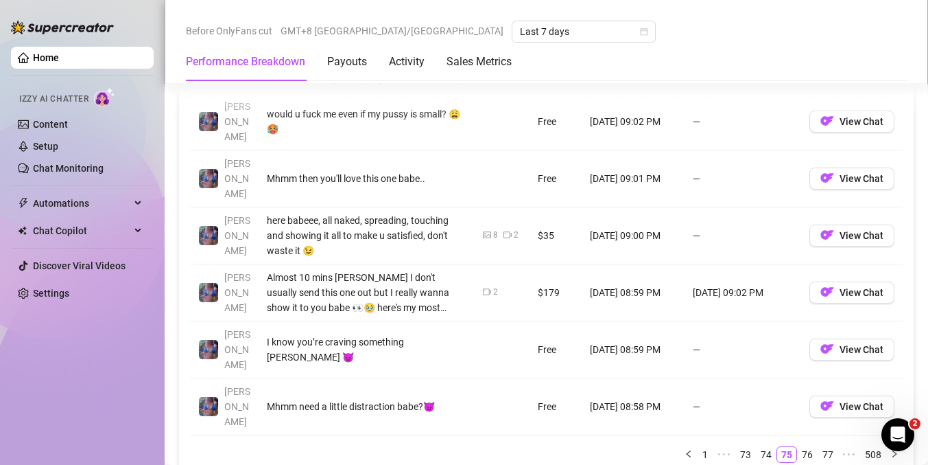
scroll to position [1547, 0]
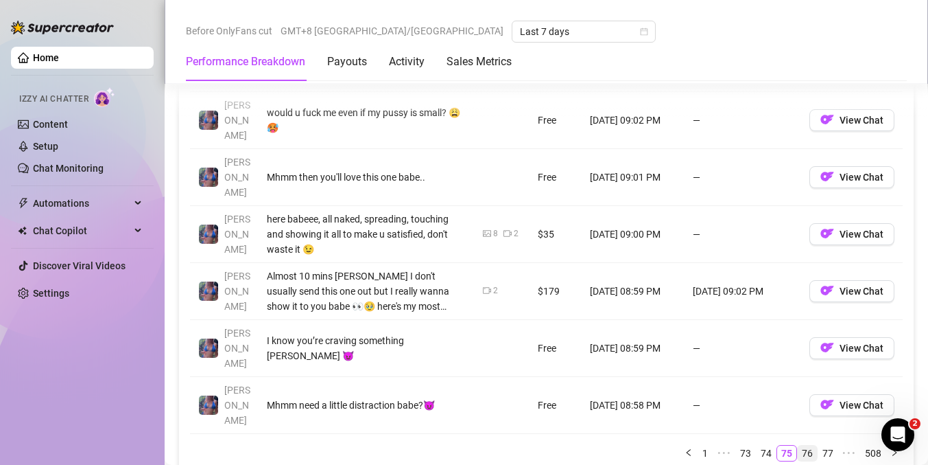
click at [802, 445] on link "76" at bounding box center [807, 452] width 19 height 15
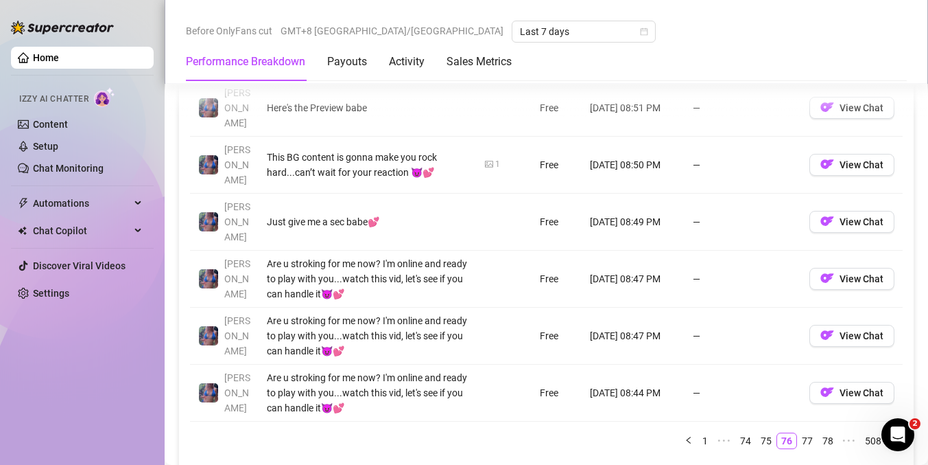
scroll to position [1569, 0]
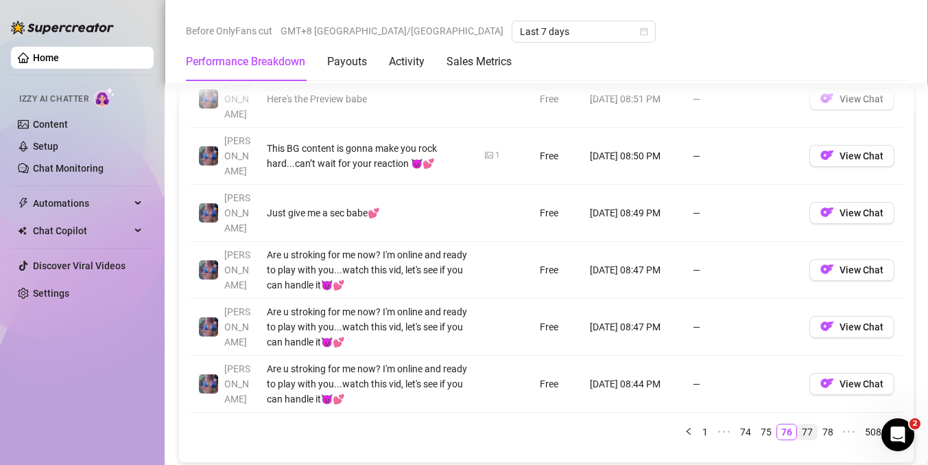
click at [798, 424] on link "77" at bounding box center [807, 431] width 19 height 15
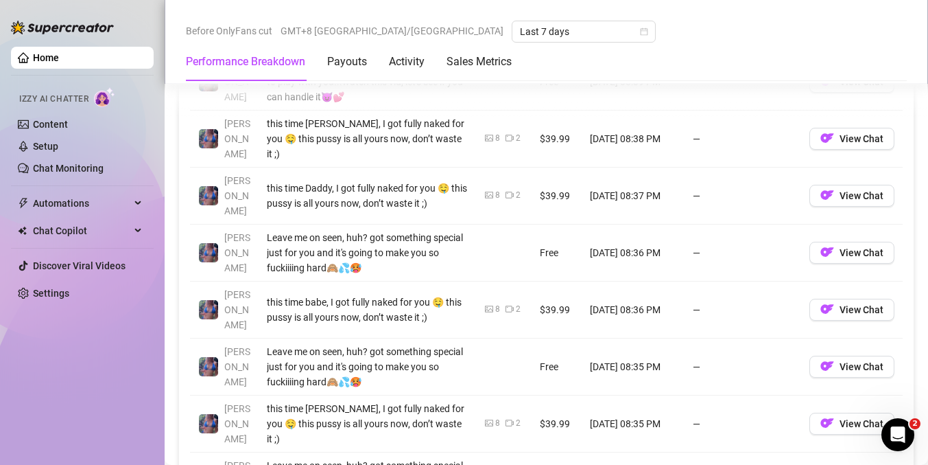
scroll to position [1476, 0]
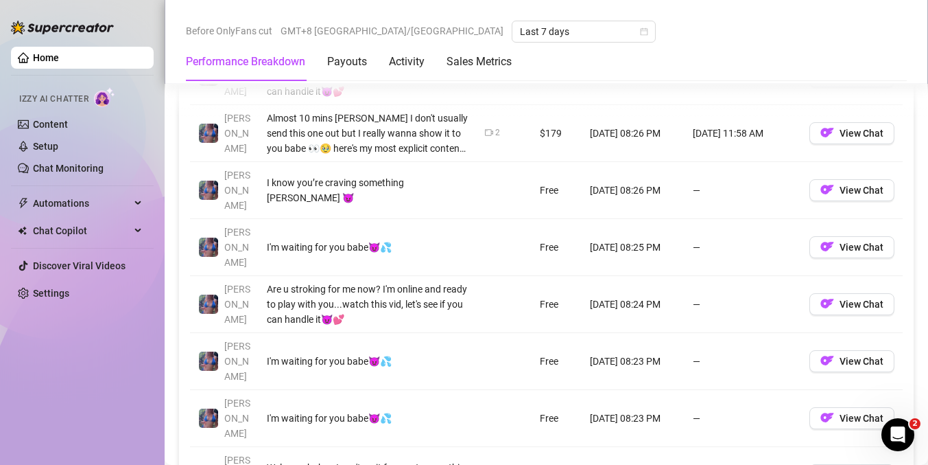
scroll to position [1484, 0]
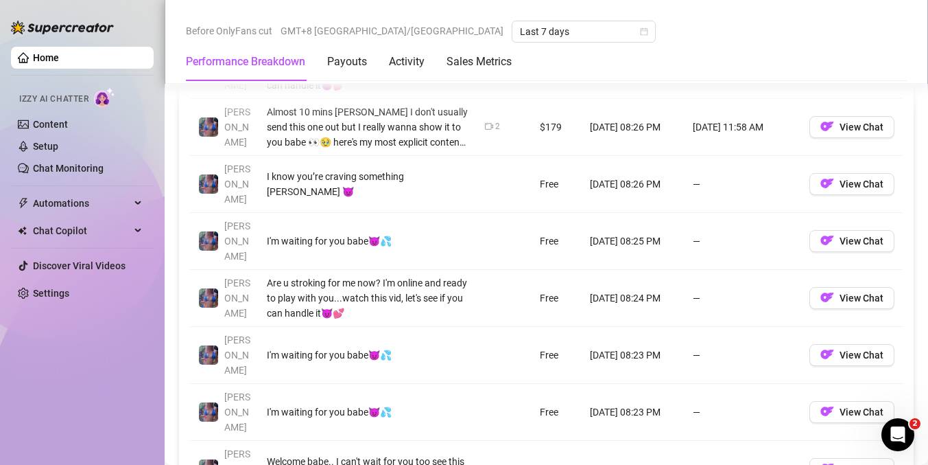
drag, startPoint x: 793, startPoint y: 366, endPoint x: 716, endPoint y: 320, distance: 89.2
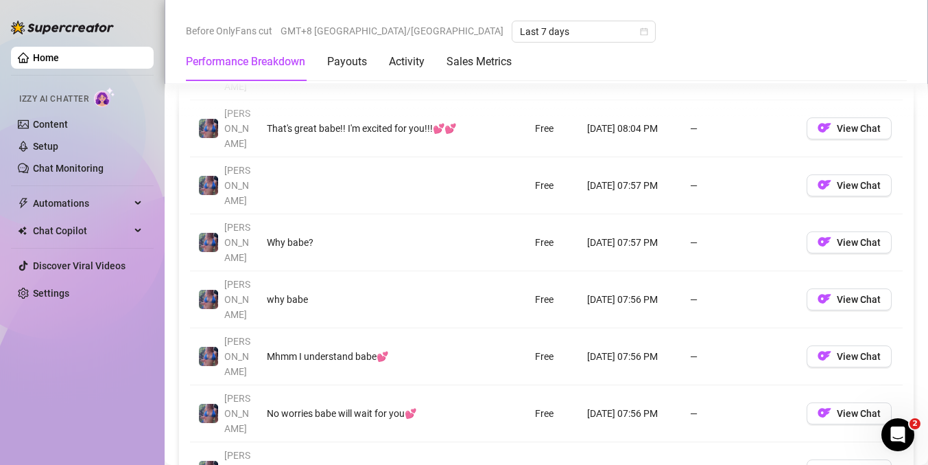
scroll to position [1371, 0]
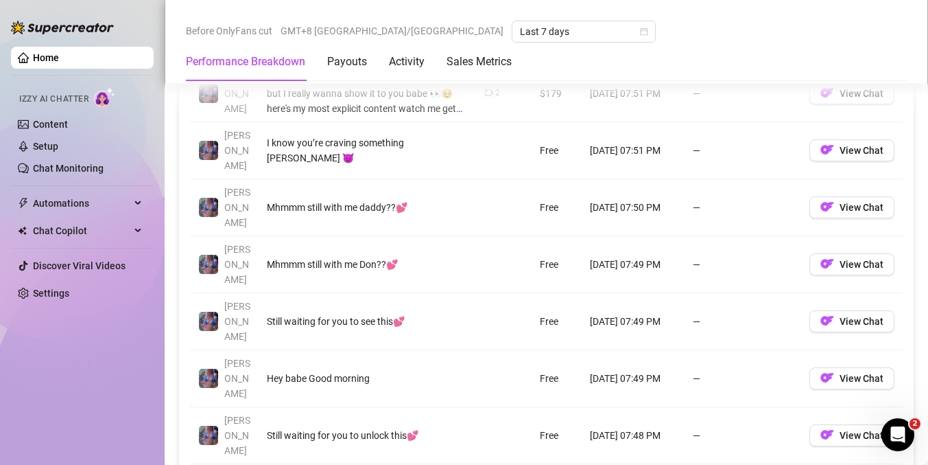
scroll to position [1519, 0]
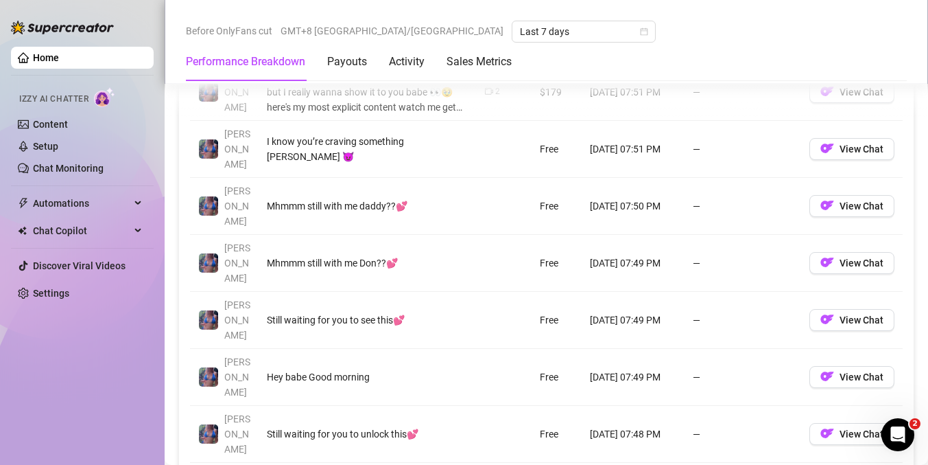
drag, startPoint x: 799, startPoint y: 301, endPoint x: 756, endPoint y: 290, distance: 43.9
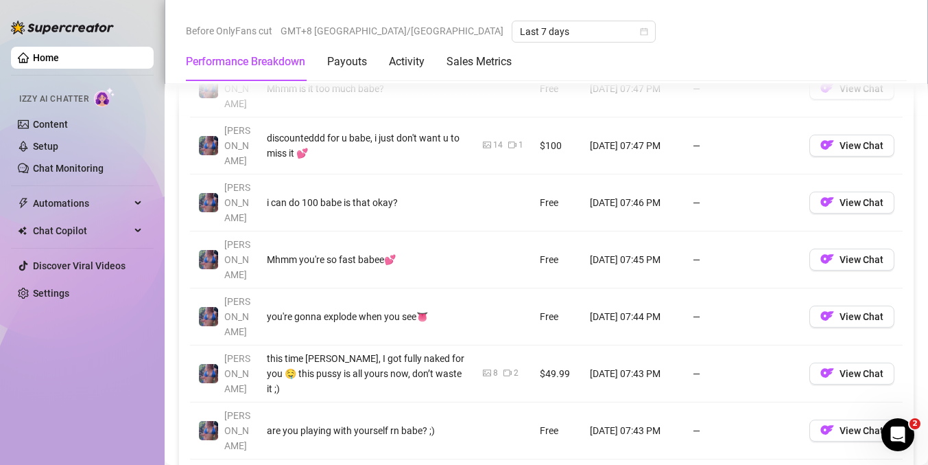
scroll to position [1467, 0]
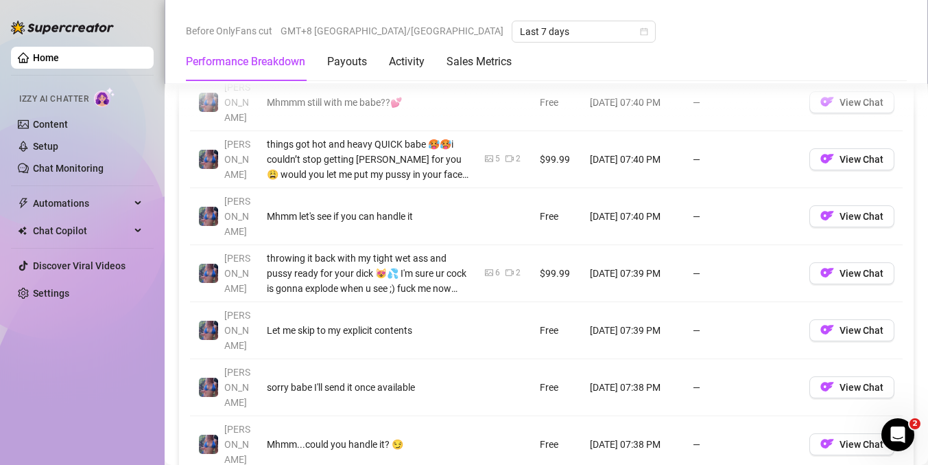
scroll to position [1455, 0]
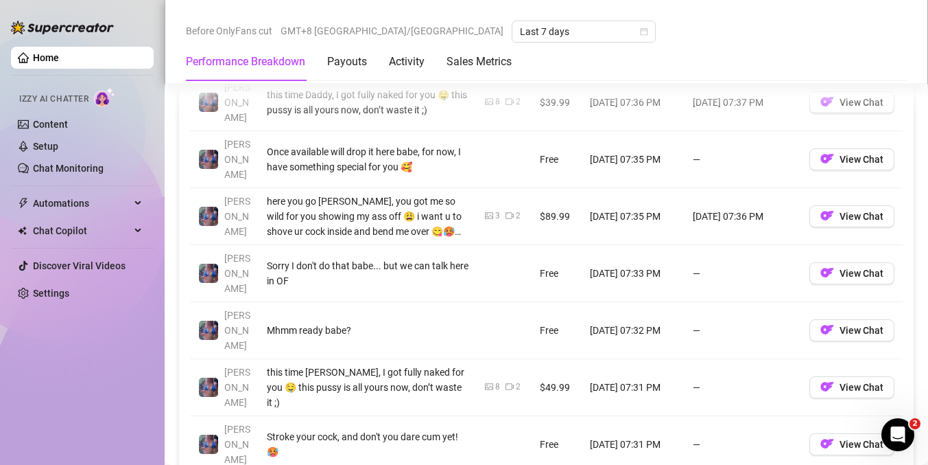
scroll to position [1454, 0]
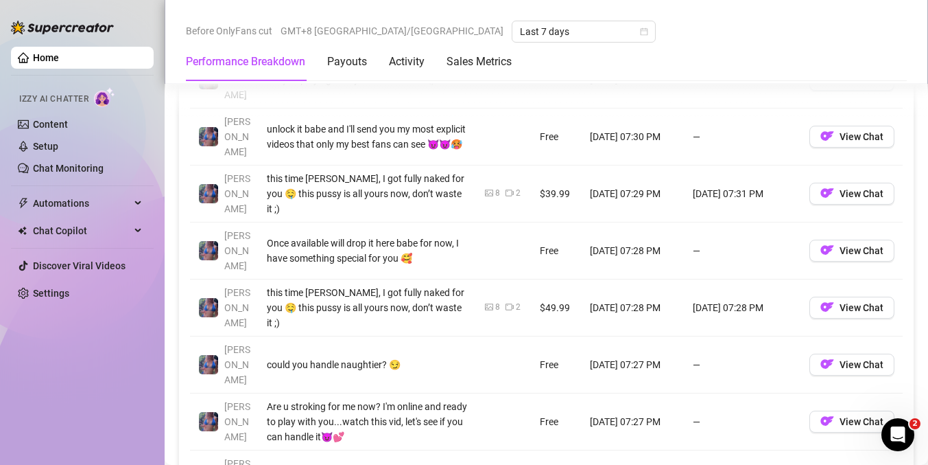
scroll to position [1422, 0]
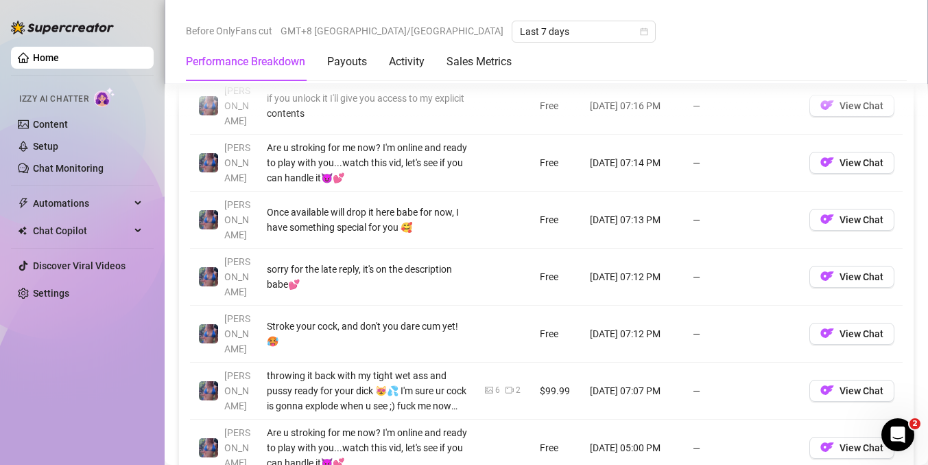
scroll to position [1529, 0]
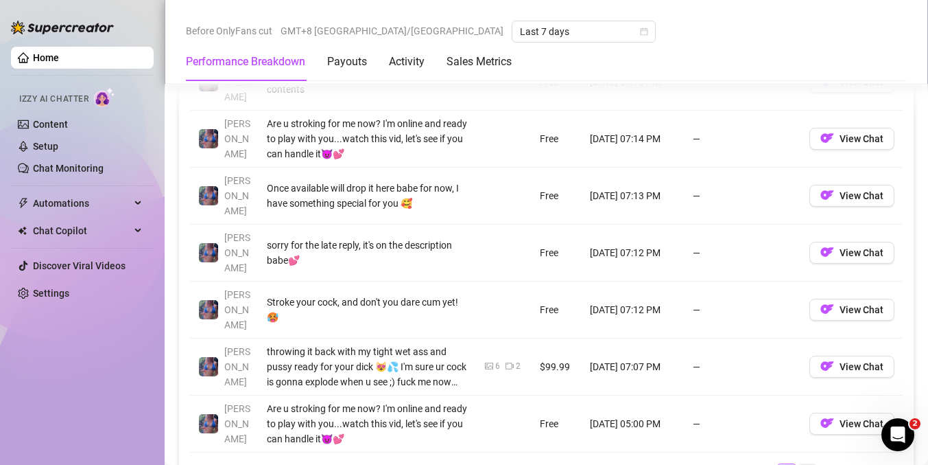
click at [798, 464] on link "86" at bounding box center [807, 471] width 19 height 15
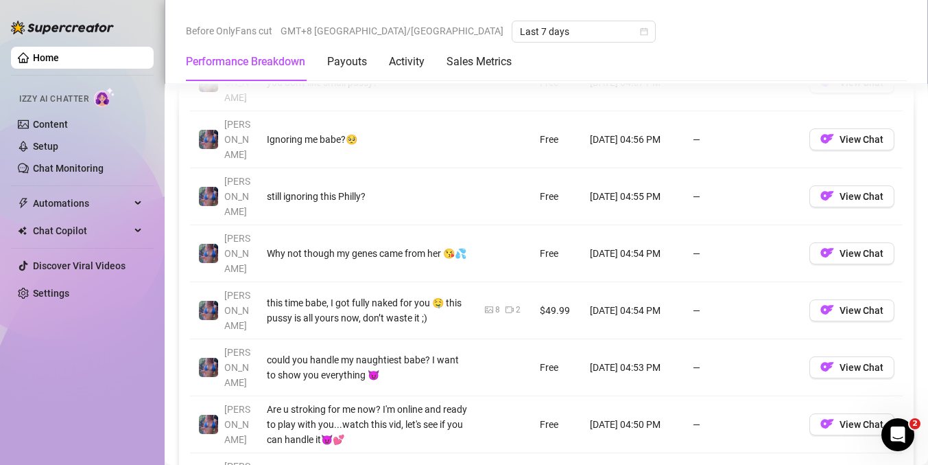
scroll to position [1473, 0]
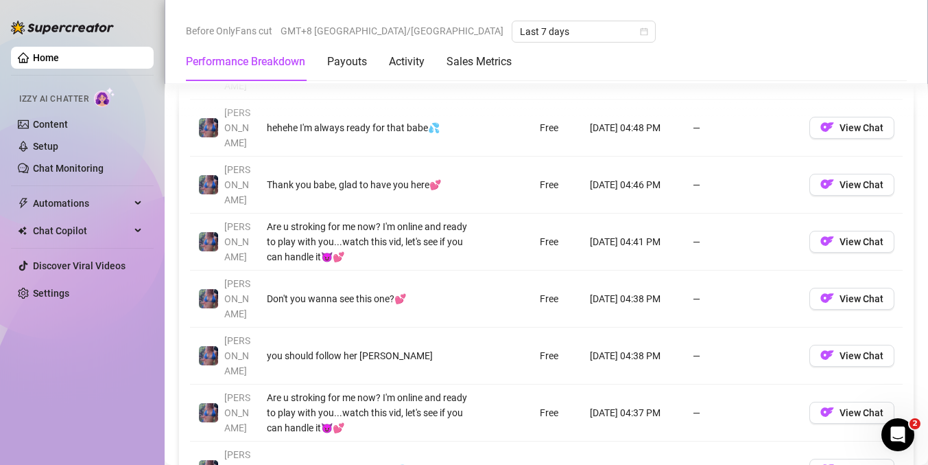
scroll to position [1499, 0]
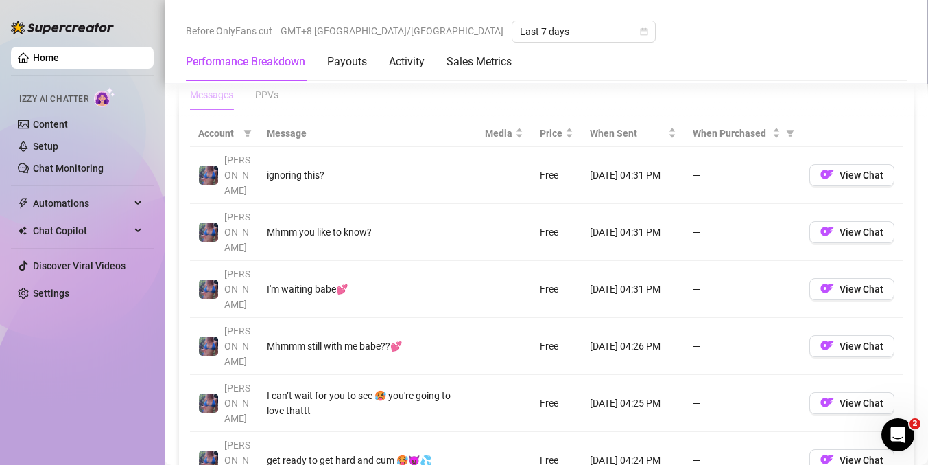
scroll to position [1297, 0]
